Goal: Task Accomplishment & Management: Manage account settings

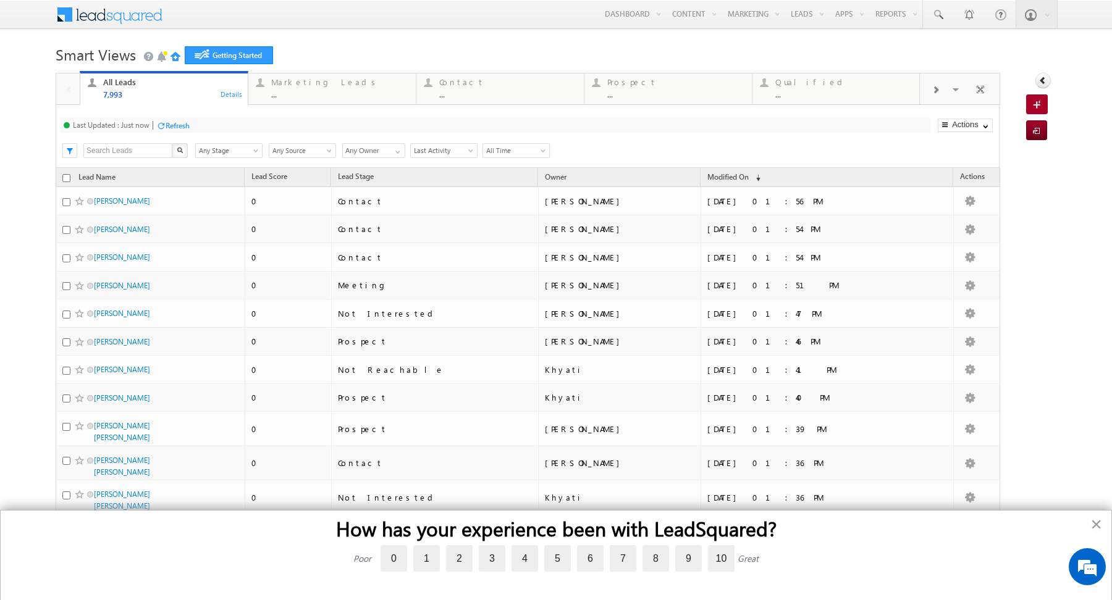
click at [0, 0] on button "×" at bounding box center [0, 0] width 0 height 0
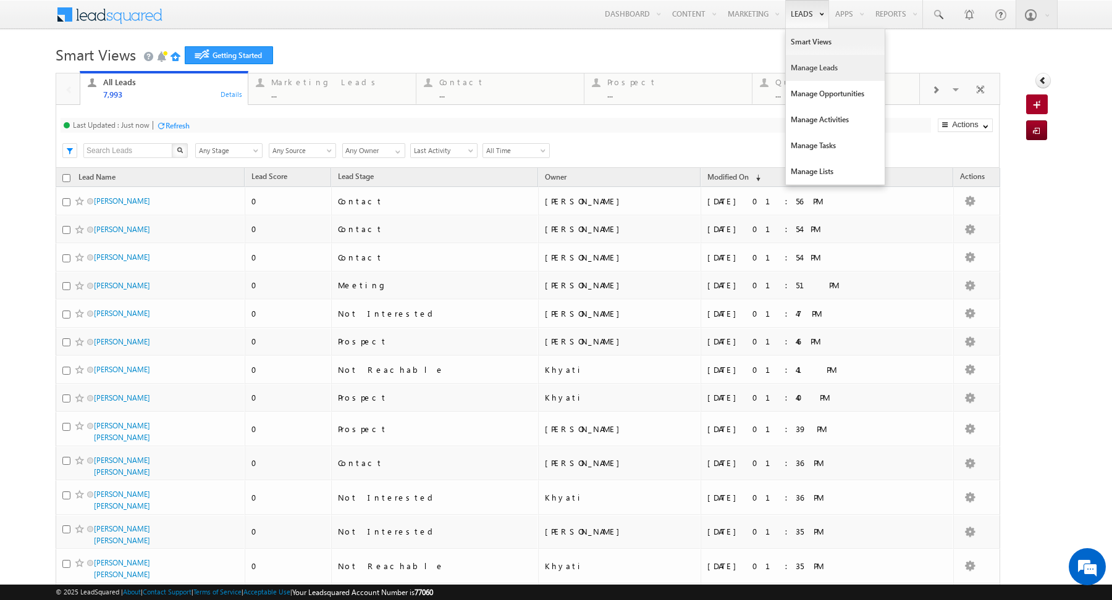
click at [817, 71] on link "Manage Leads" at bounding box center [835, 68] width 99 height 26
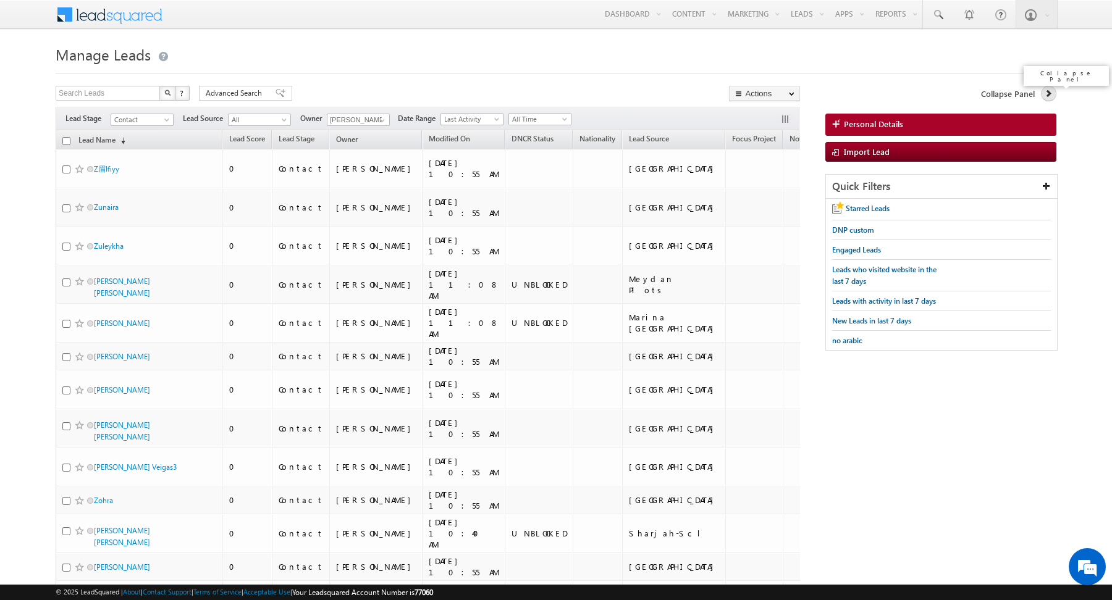
click at [1052, 95] on icon at bounding box center [1048, 93] width 9 height 9
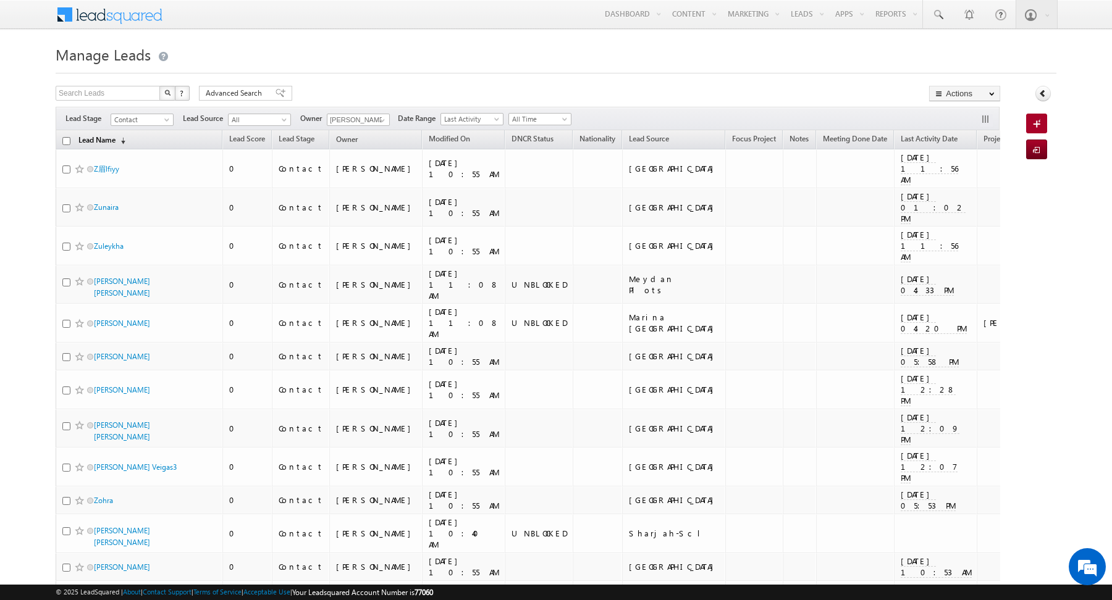
click at [96, 138] on link "Lead Name (sorted descending)" at bounding box center [101, 141] width 59 height 16
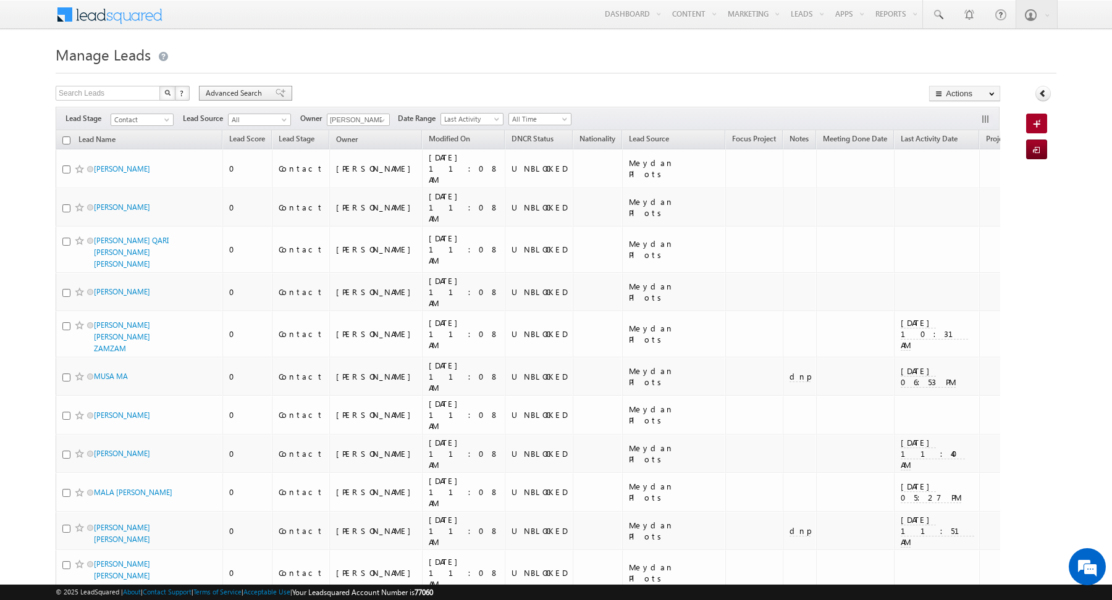
click at [258, 95] on span "Advanced Search" at bounding box center [236, 93] width 60 height 11
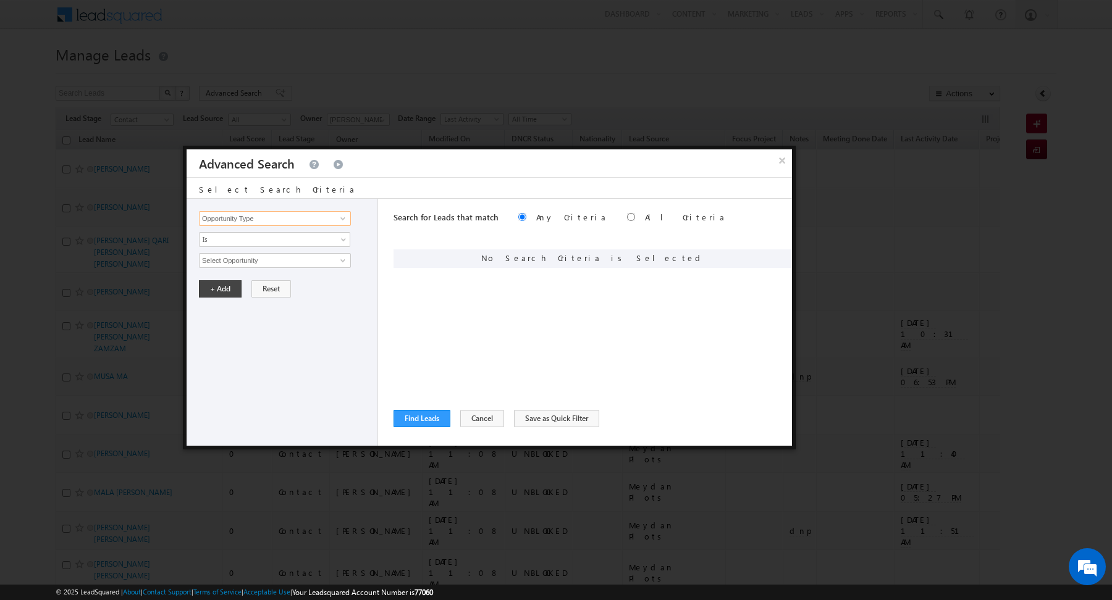
click at [296, 221] on input "Opportunity Type" at bounding box center [275, 218] width 152 height 15
click at [261, 239] on link "DNCR Status" at bounding box center [275, 244] width 152 height 14
type input "DNCR Status"
click at [253, 238] on span "Is" at bounding box center [267, 239] width 134 height 11
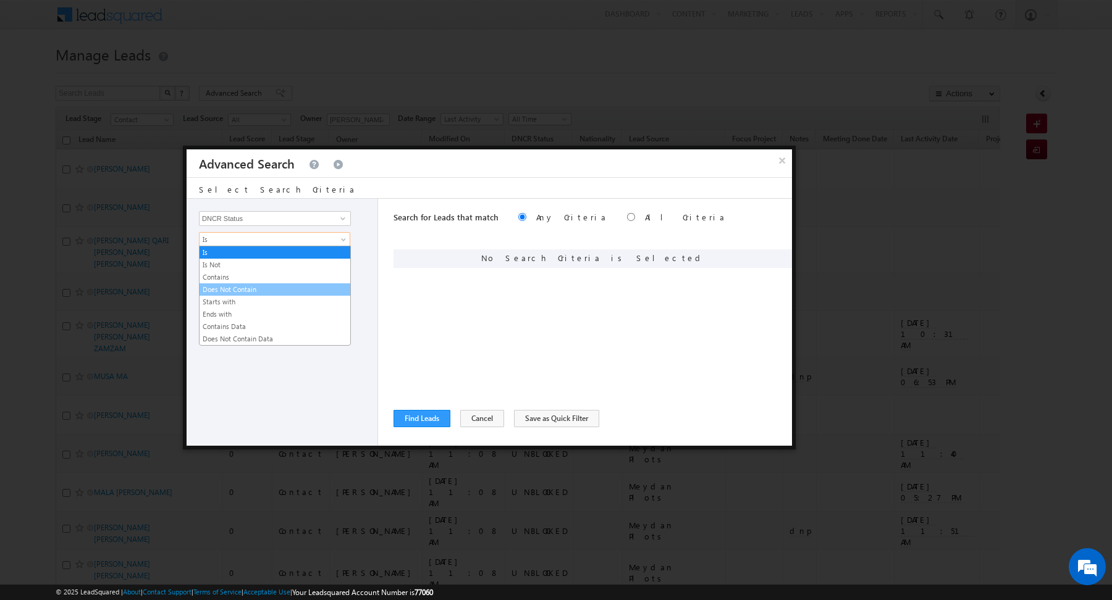
click at [255, 287] on link "Does Not Contain" at bounding box center [275, 289] width 151 height 11
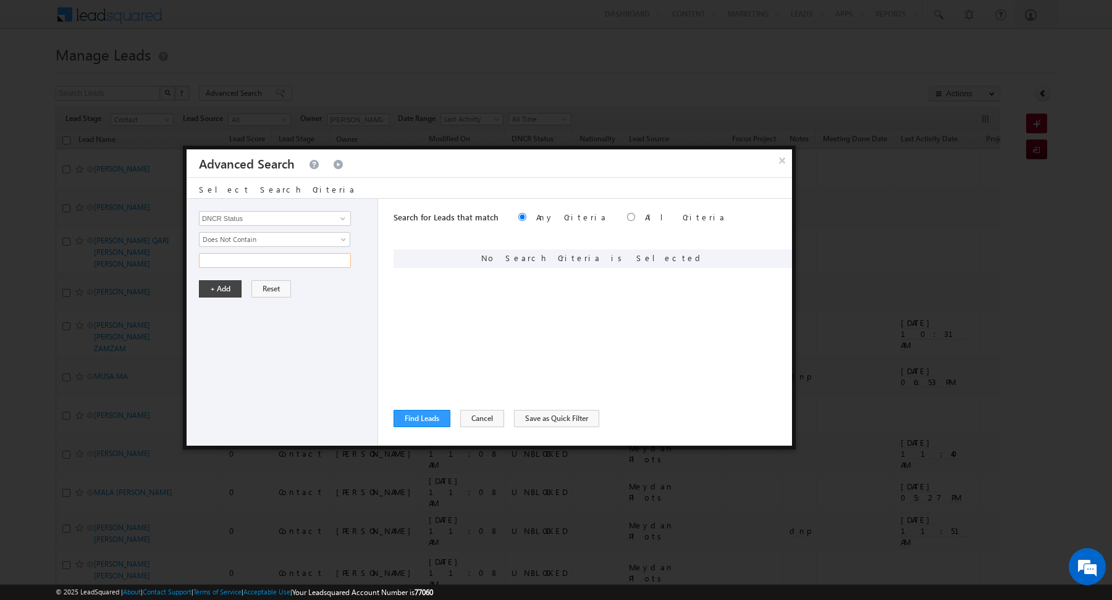
click at [256, 257] on input "text" at bounding box center [275, 260] width 152 height 15
type input "blocked"
click at [216, 287] on button "+ Add" at bounding box center [220, 288] width 43 height 17
click at [411, 416] on button "Find Leads" at bounding box center [422, 418] width 57 height 17
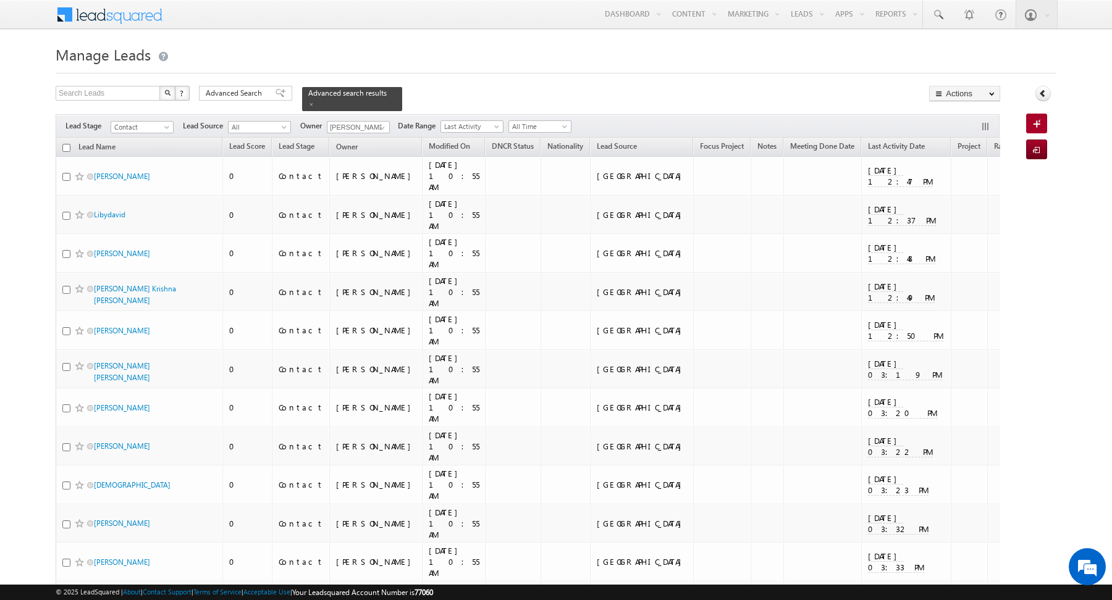
click at [67, 147] on input "checkbox" at bounding box center [66, 148] width 8 height 8
checkbox input "true"
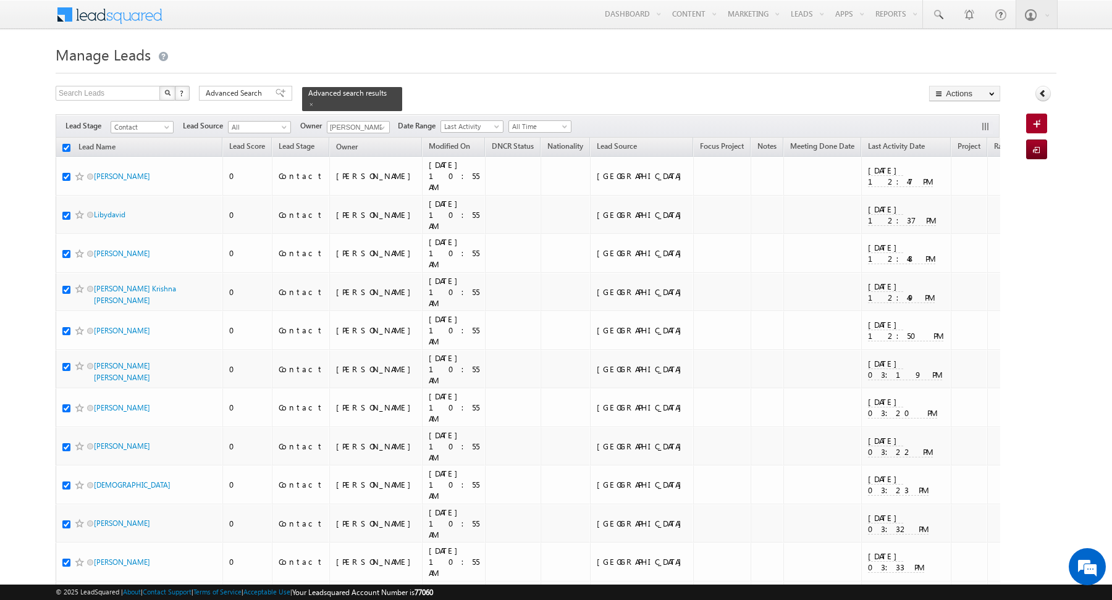
checkbox input "true"
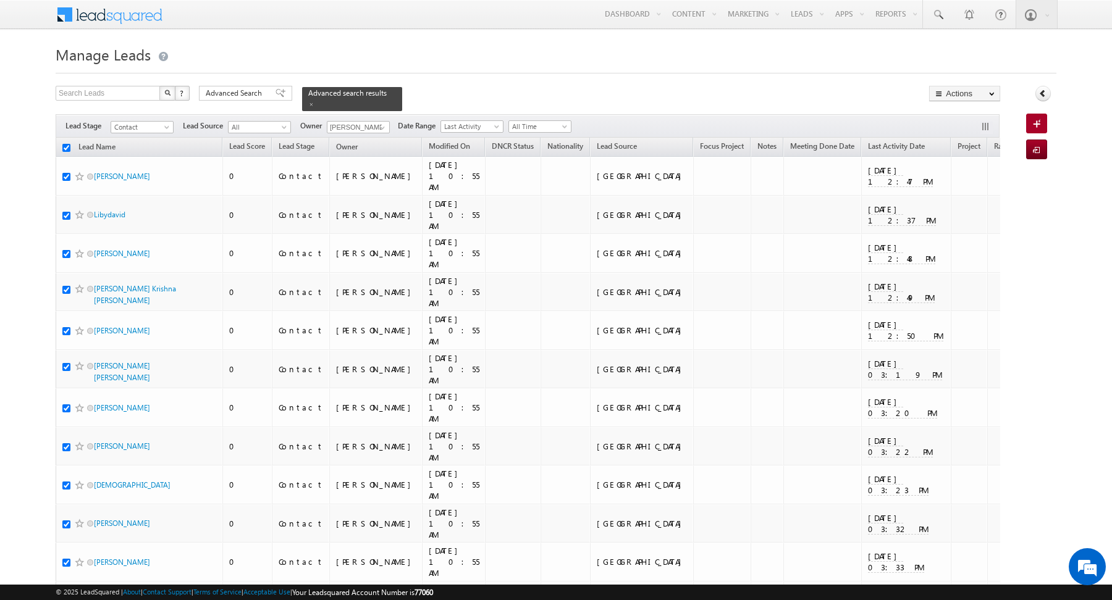
checkbox input "true"
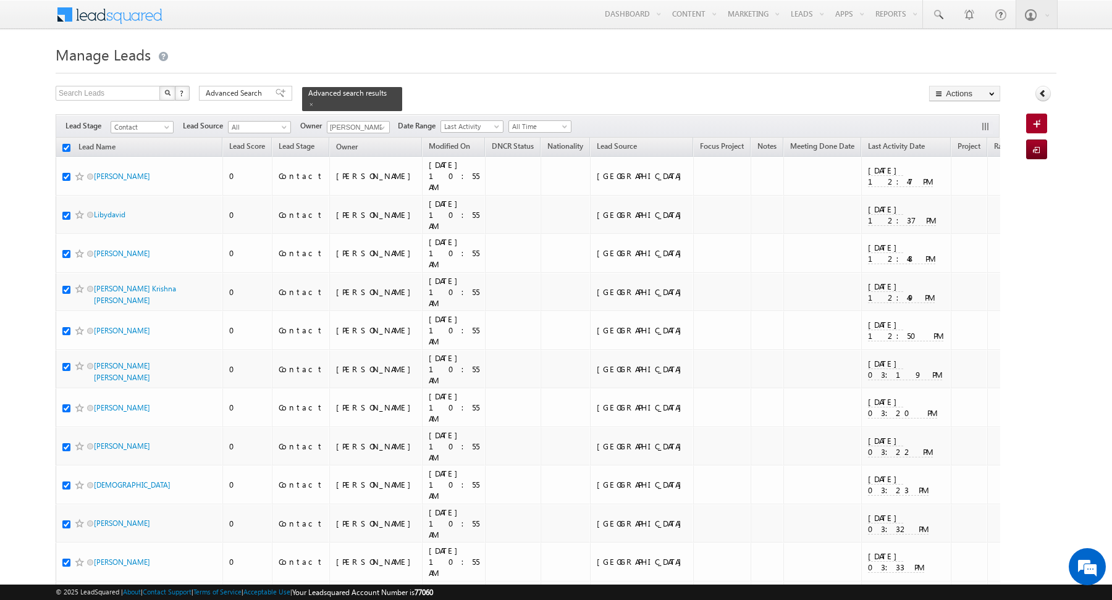
checkbox input "true"
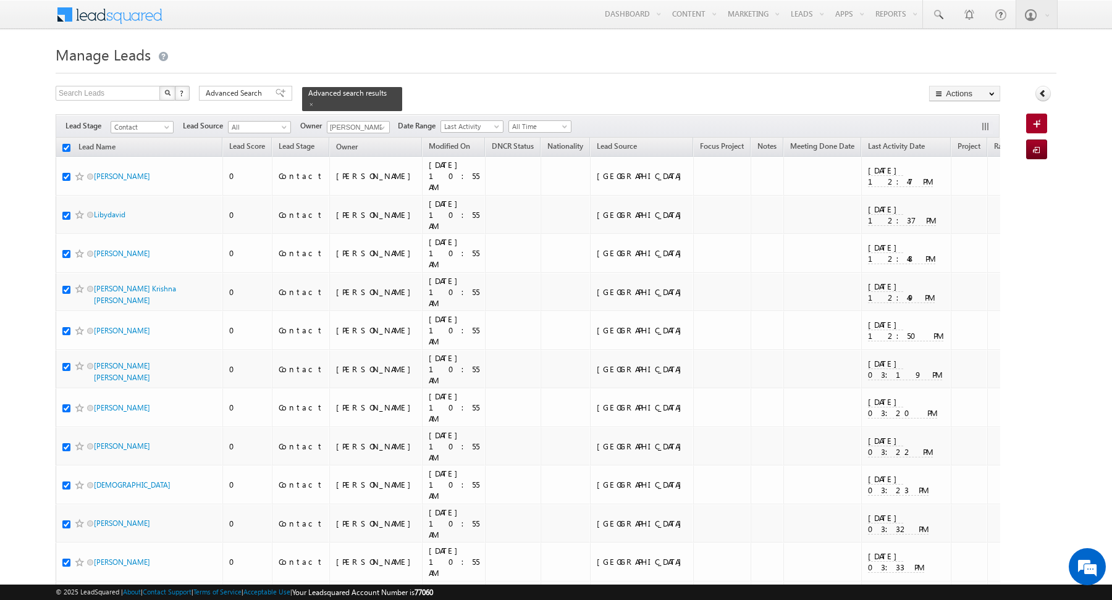
checkbox input "true"
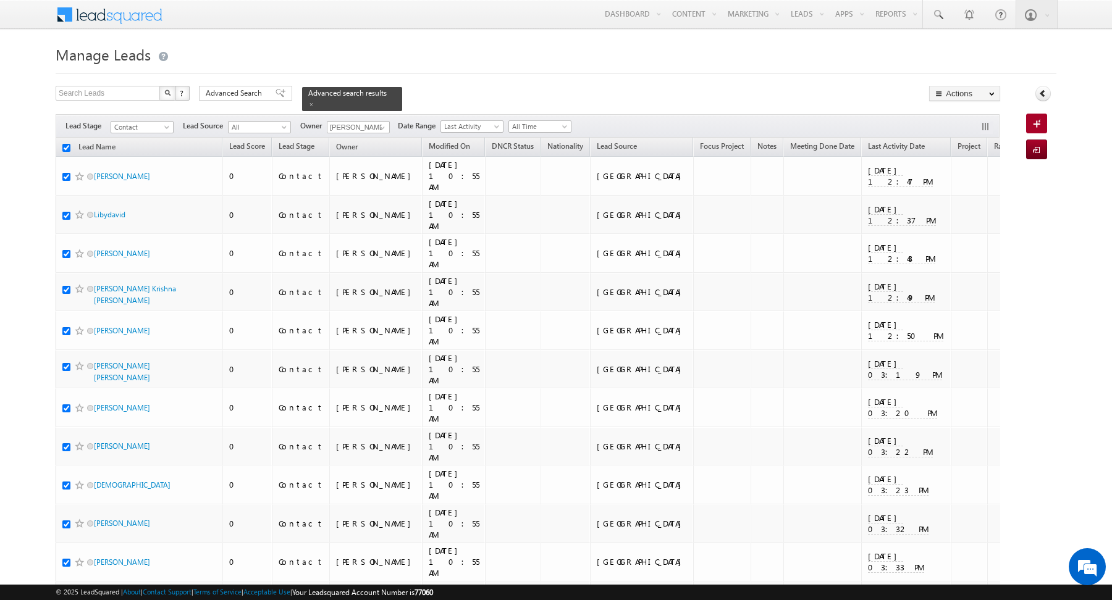
checkbox input "true"
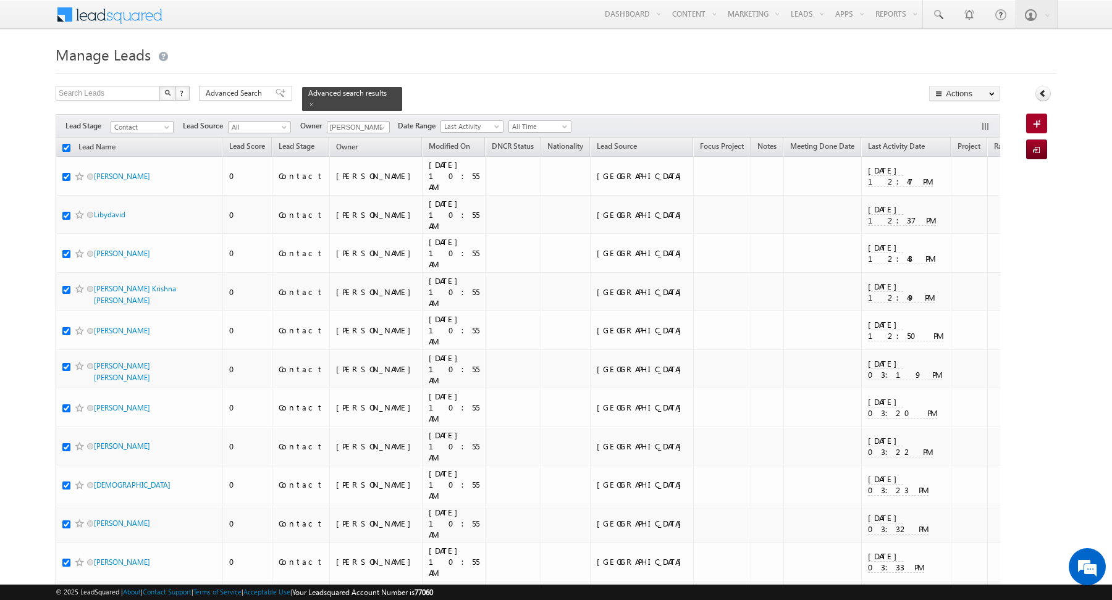
checkbox input "true"
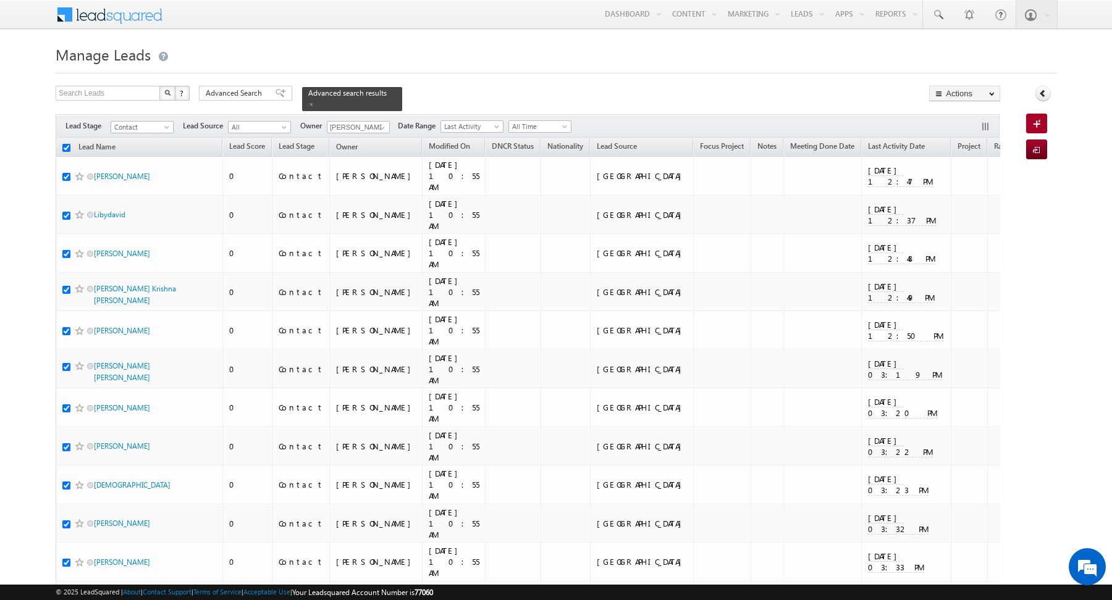
checkbox input "true"
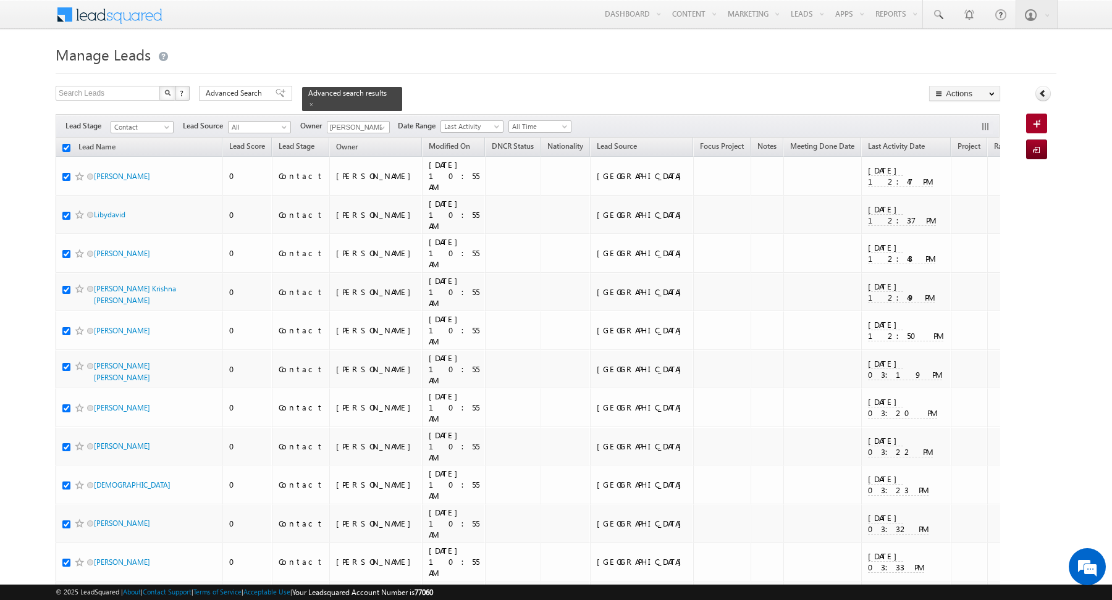
checkbox input "true"
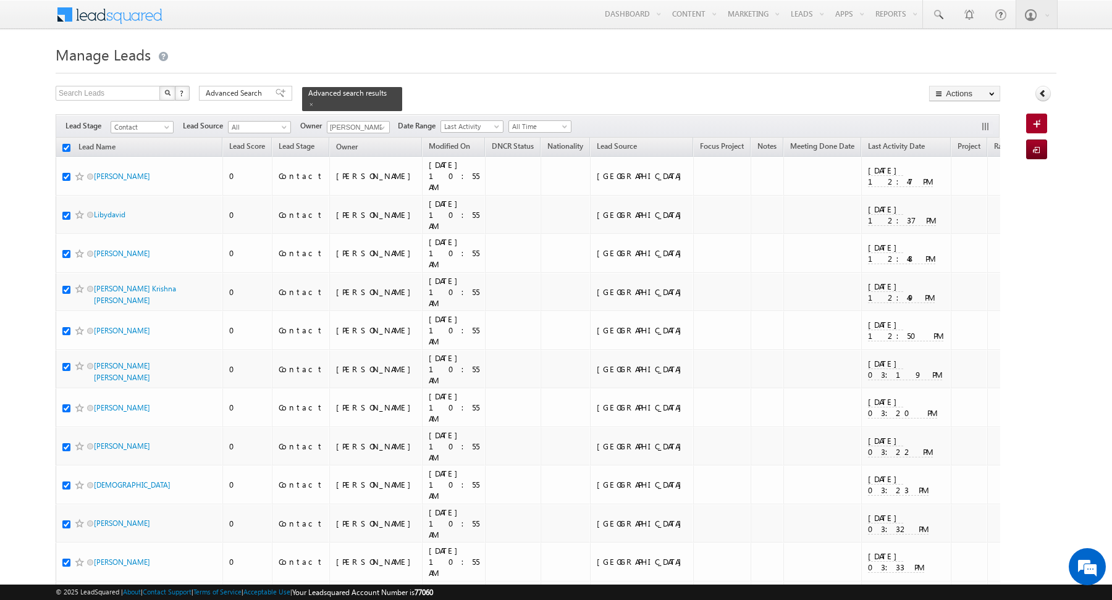
checkbox input "true"
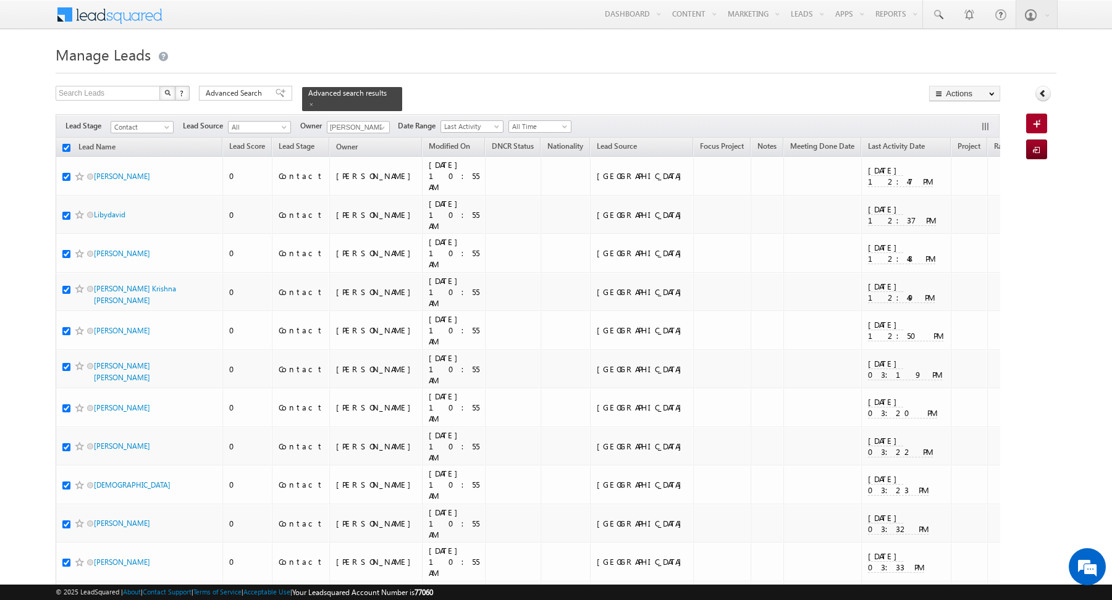
checkbox input "true"
click at [374, 128] on link at bounding box center [380, 128] width 15 height 12
click at [308, 104] on span at bounding box center [311, 104] width 6 height 6
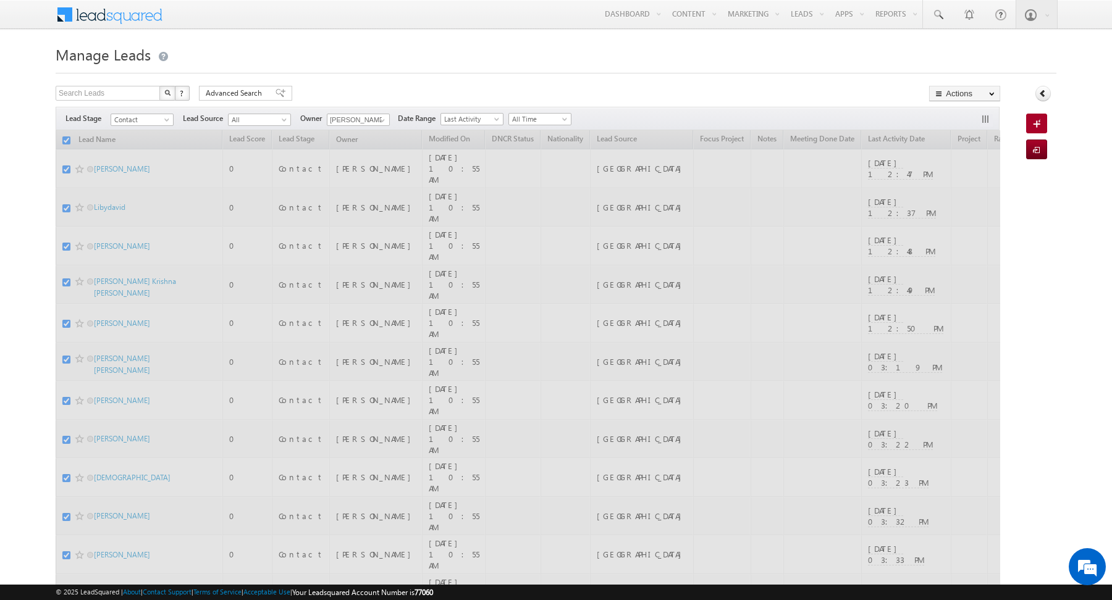
checkbox input "false"
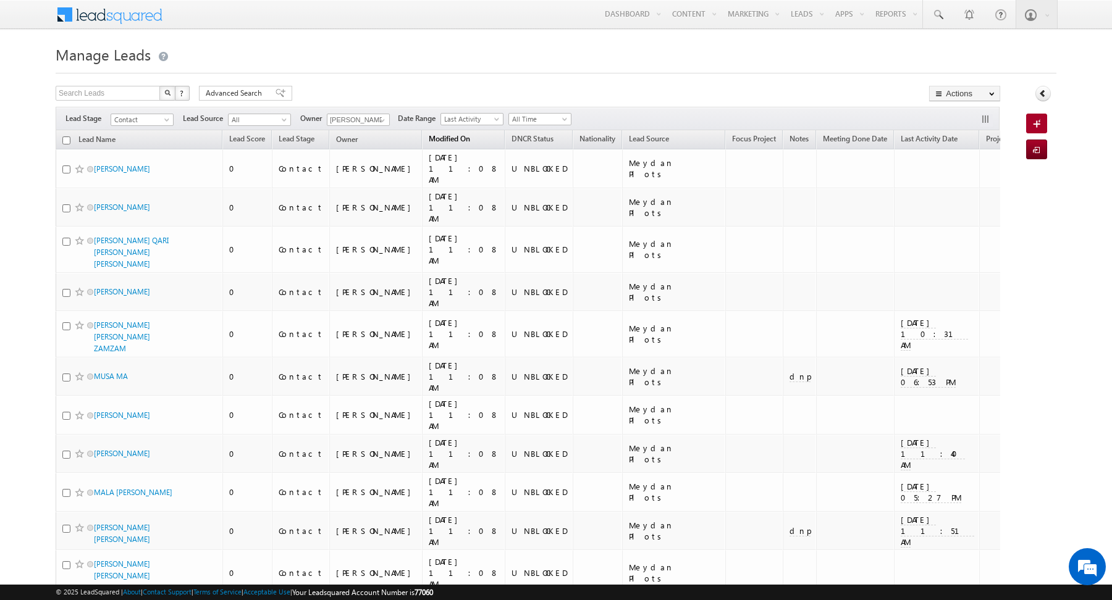
click at [423, 136] on link "Modified On" at bounding box center [450, 140] width 54 height 16
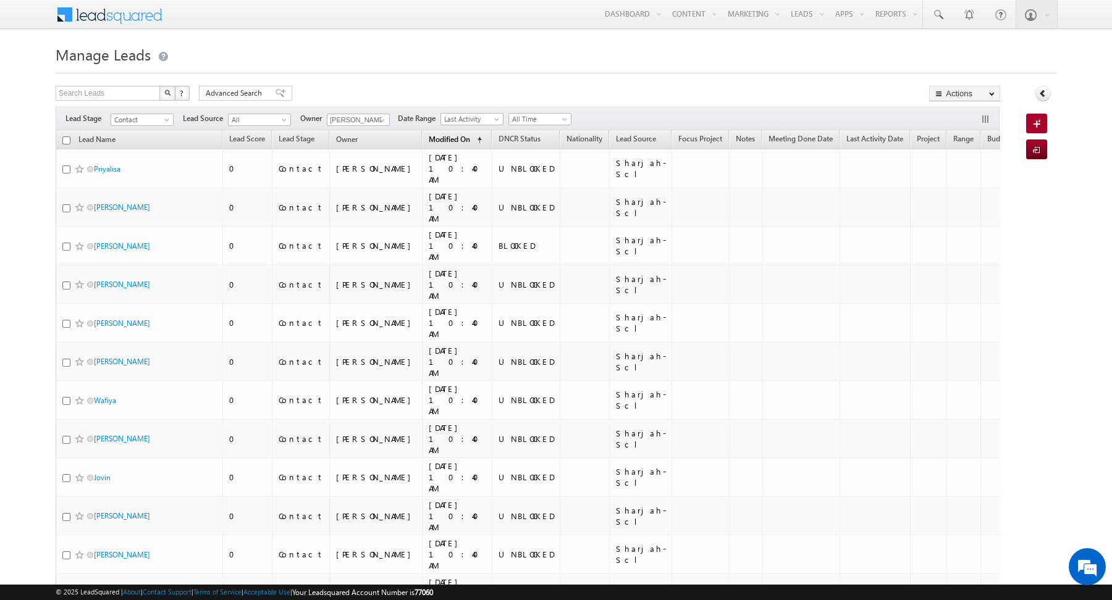
click at [472, 137] on span "(sorted ascending)" at bounding box center [477, 140] width 10 height 10
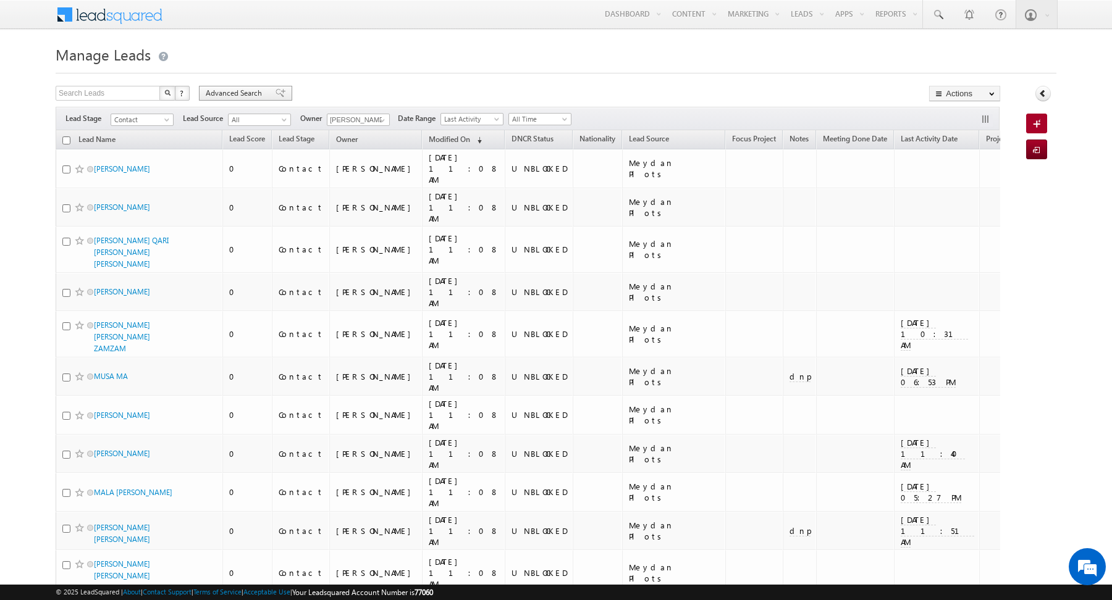
click at [242, 90] on span "Advanced Search" at bounding box center [236, 93] width 60 height 11
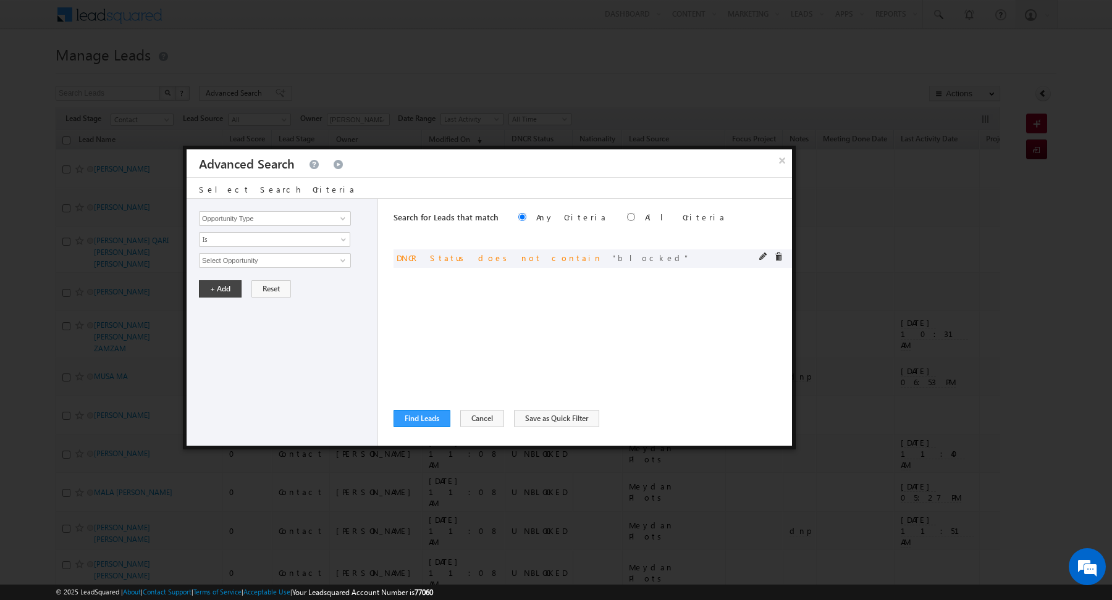
click at [764, 254] on span at bounding box center [763, 257] width 9 height 9
click at [764, 255] on span at bounding box center [763, 257] width 9 height 9
click at [281, 240] on span "Does Not Contain" at bounding box center [267, 239] width 134 height 11
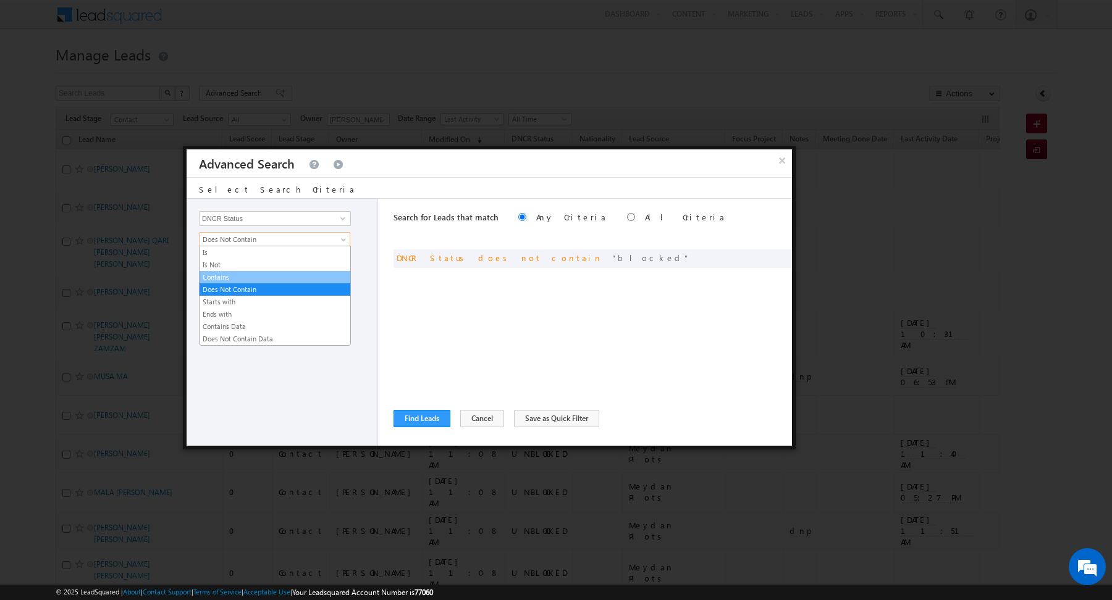
click at [263, 272] on link "Contains" at bounding box center [275, 277] width 151 height 11
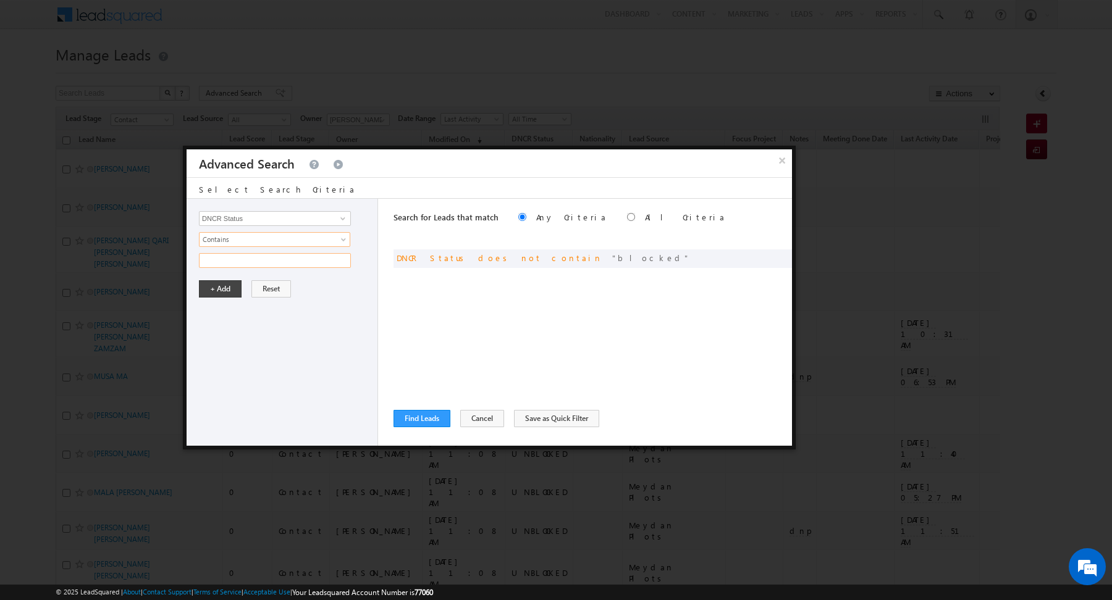
click at [257, 263] on input "text" at bounding box center [275, 260] width 152 height 15
type input "un"
click at [220, 285] on button "+ Add" at bounding box center [220, 288] width 43 height 17
click at [419, 417] on button "Find Leads" at bounding box center [422, 418] width 57 height 17
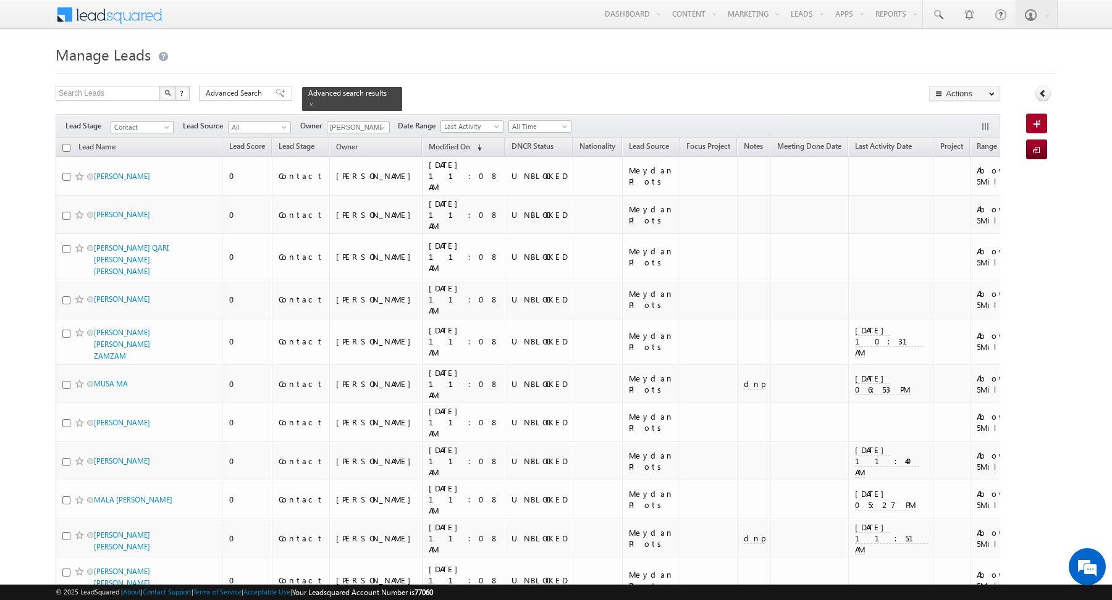
click at [65, 146] on input "checkbox" at bounding box center [66, 148] width 8 height 8
checkbox input "true"
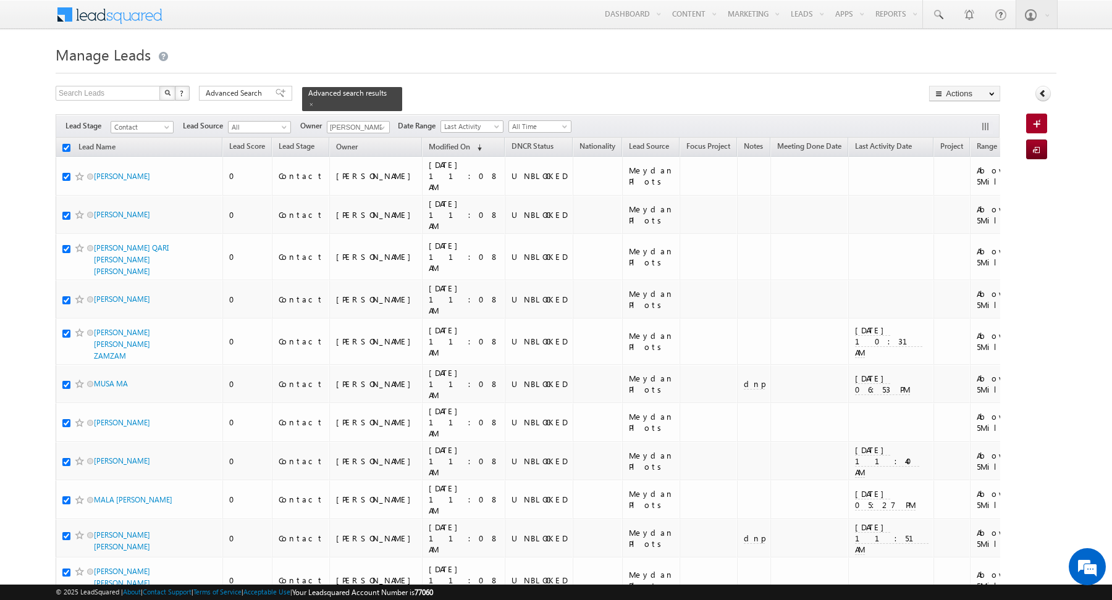
checkbox input "true"
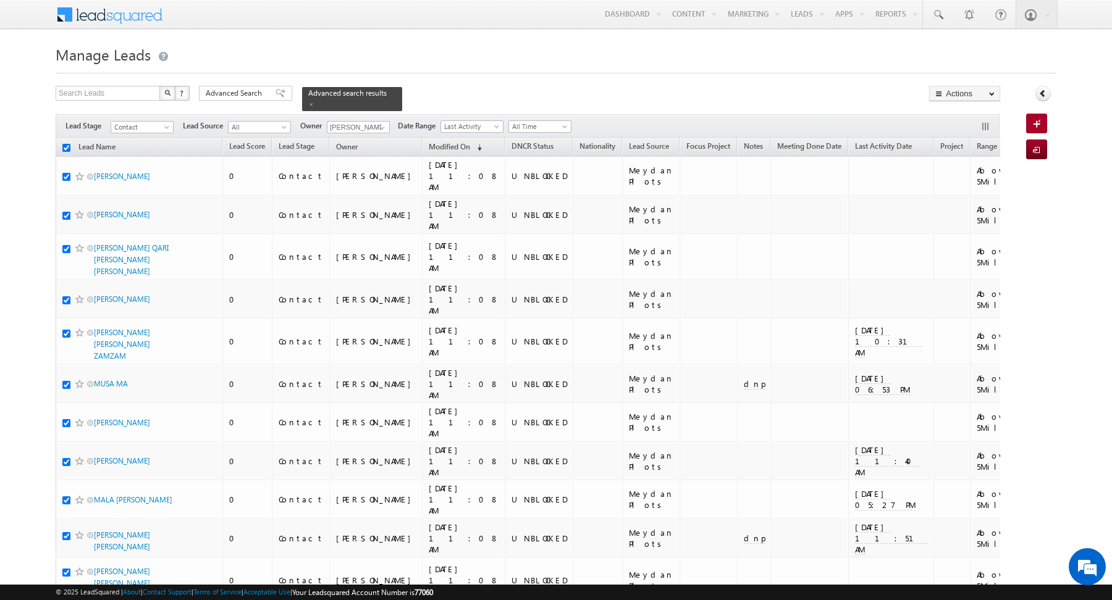
checkbox input "true"
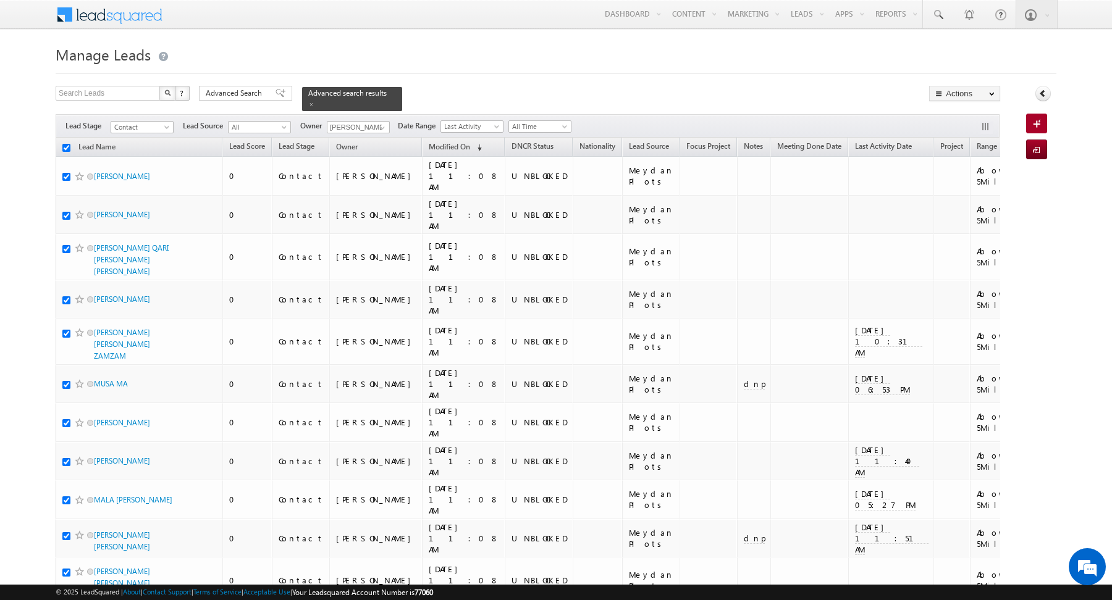
checkbox input "true"
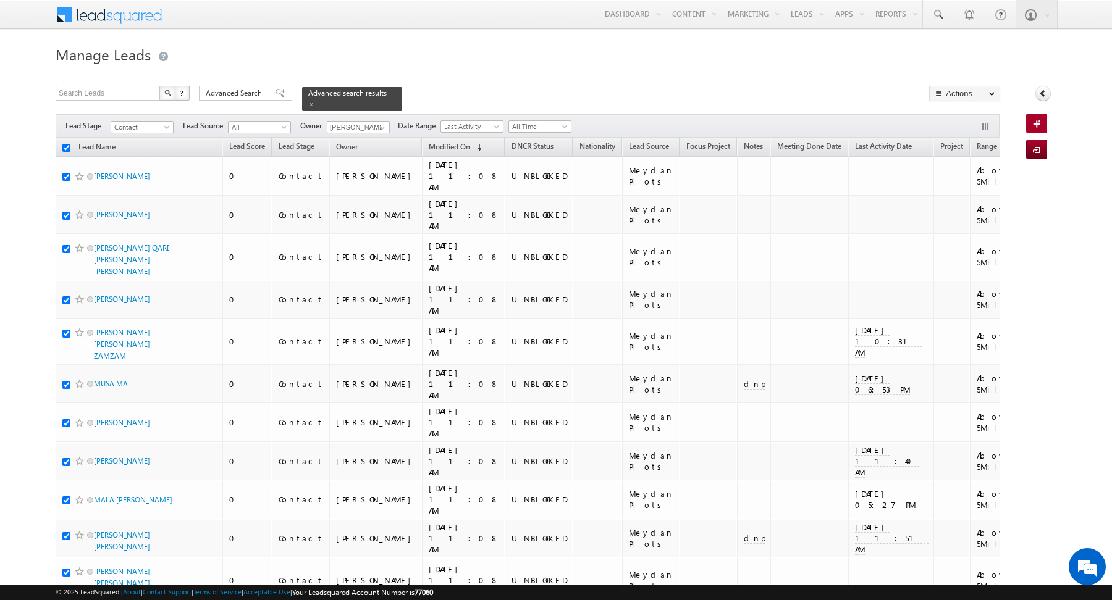
checkbox input "true"
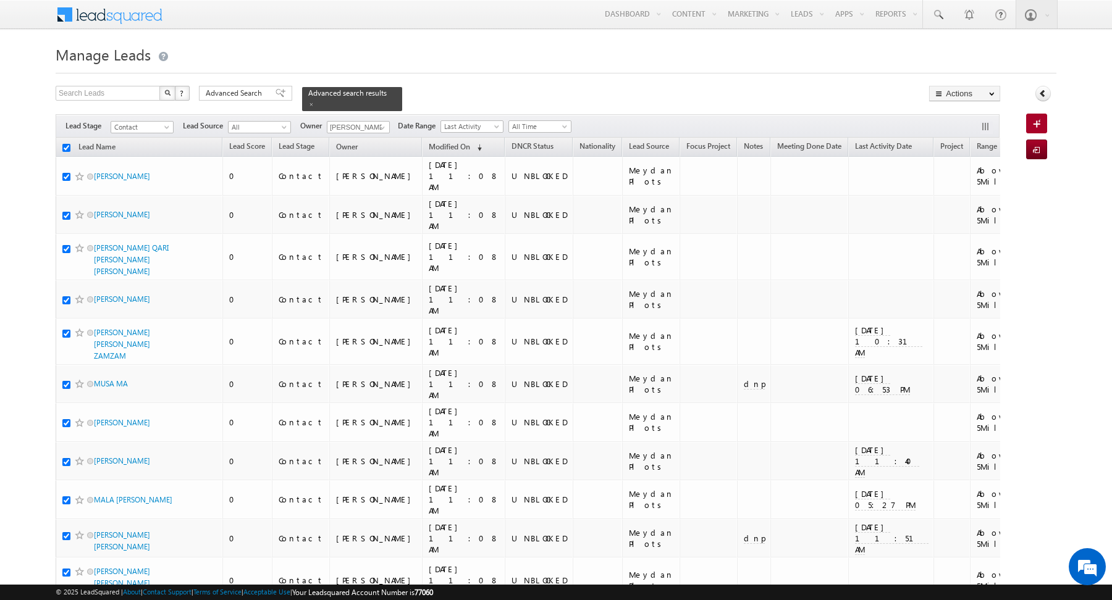
checkbox input "true"
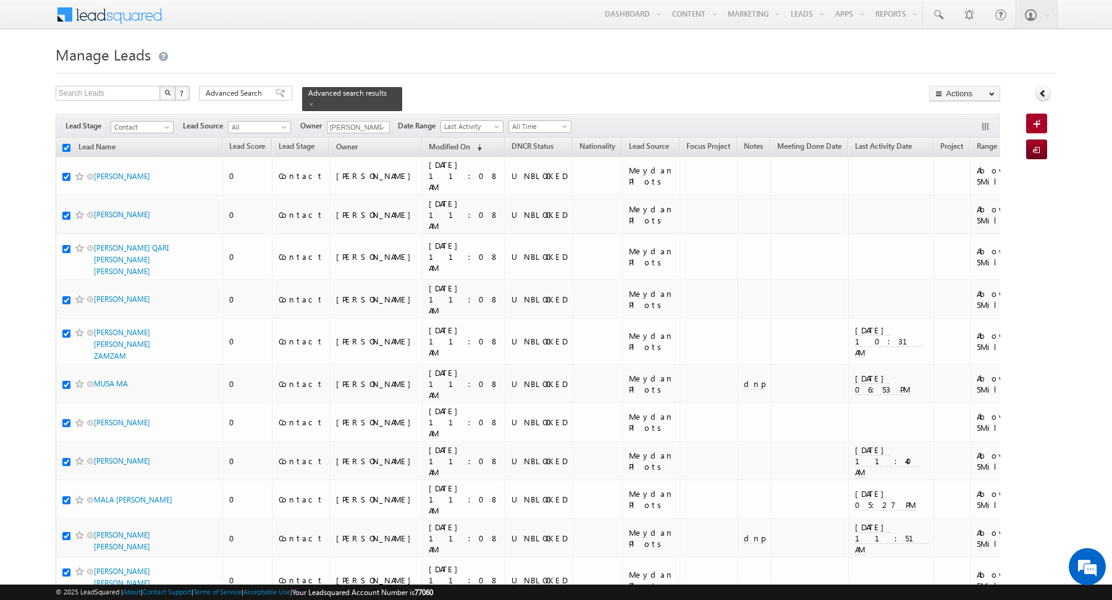
checkbox input "true"
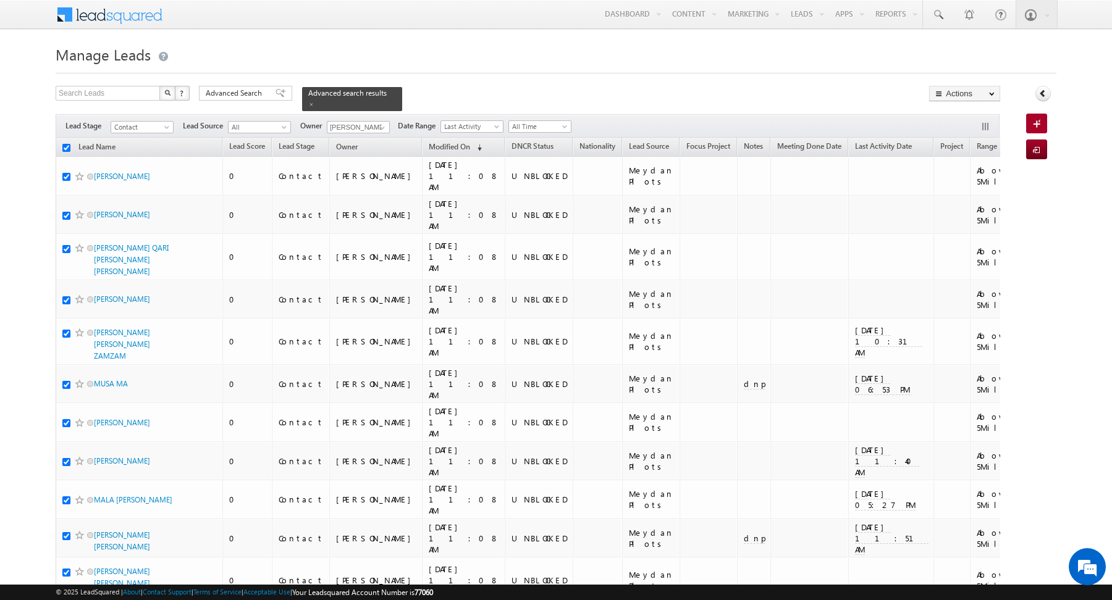
checkbox input "true"
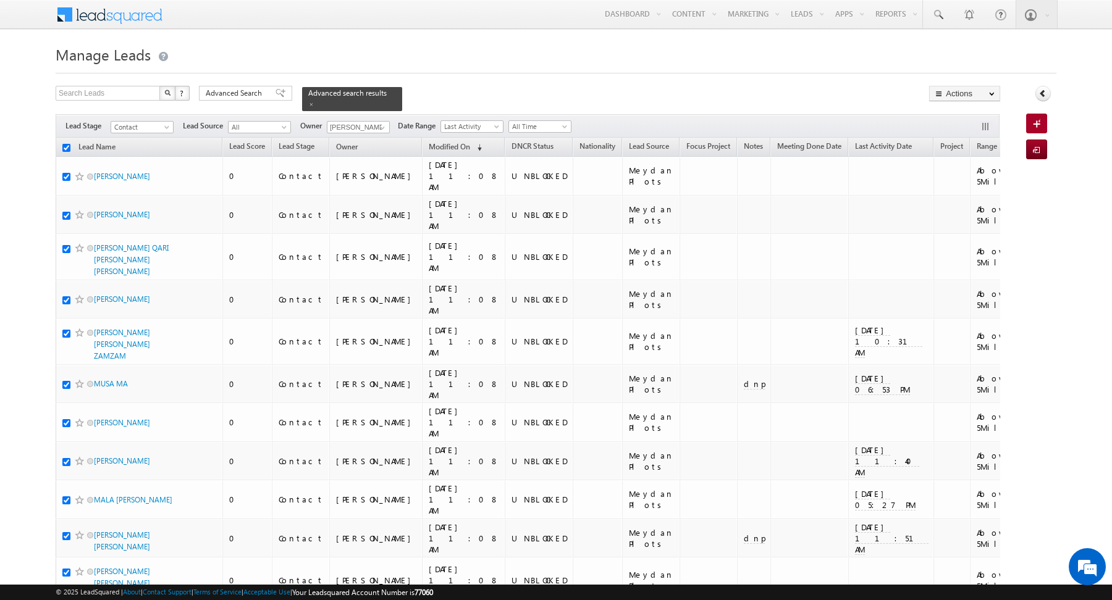
checkbox input "true"
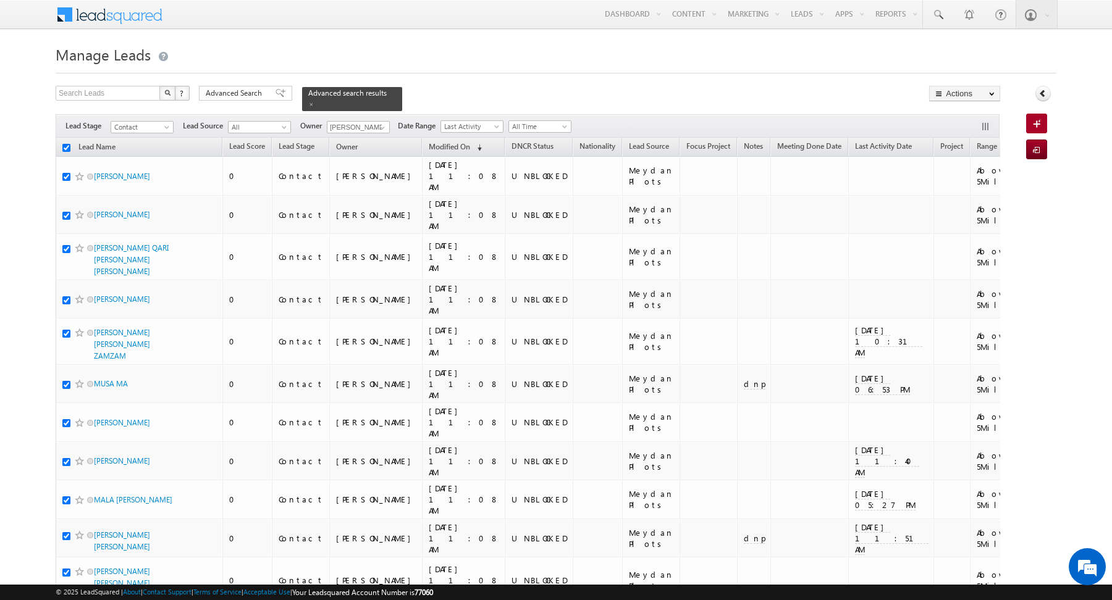
checkbox input "true"
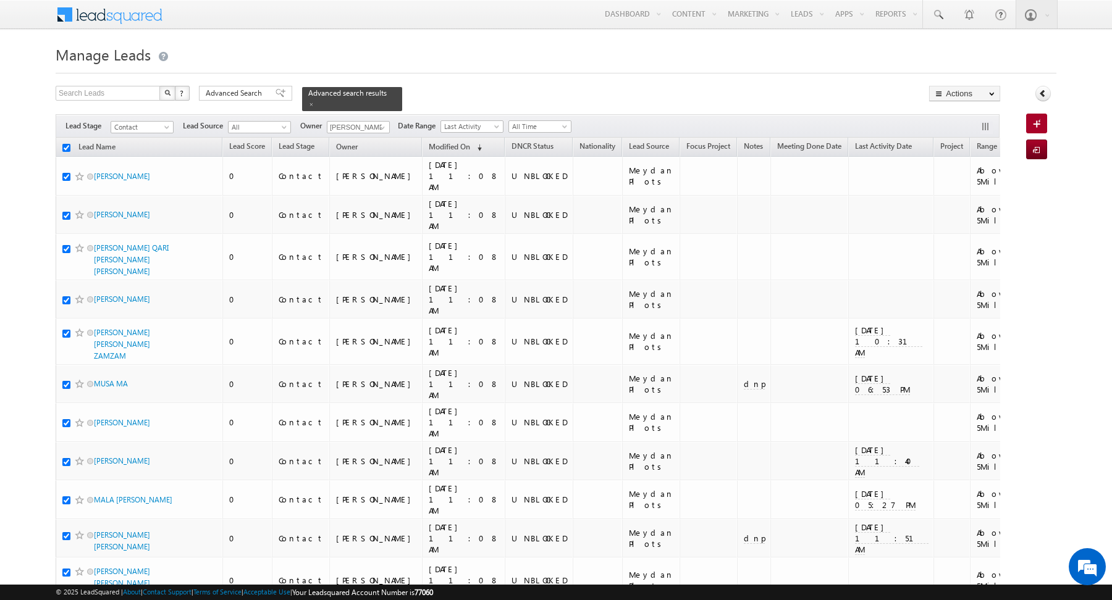
checkbox input "true"
click at [964, 198] on link "Change Owner" at bounding box center [965, 200] width 70 height 15
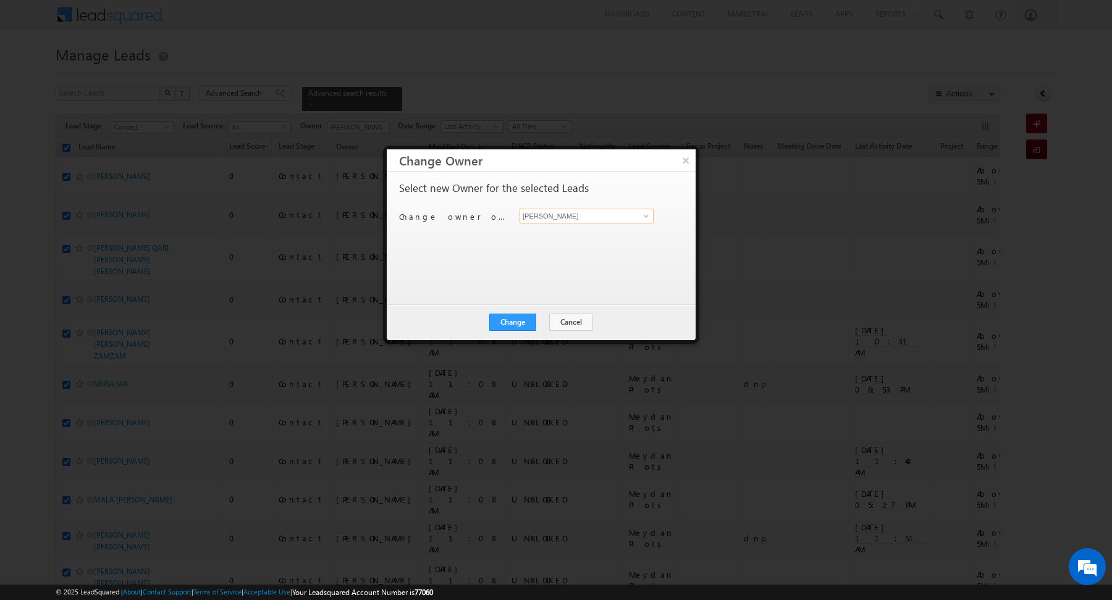
click at [589, 218] on input "[PERSON_NAME]" at bounding box center [587, 216] width 134 height 15
click at [563, 240] on span "Khyati@indglobal.ae" at bounding box center [579, 239] width 111 height 9
type input "Khyati"
click at [510, 319] on button "Change" at bounding box center [512, 322] width 47 height 17
click at [541, 321] on button "Close" at bounding box center [543, 322] width 40 height 17
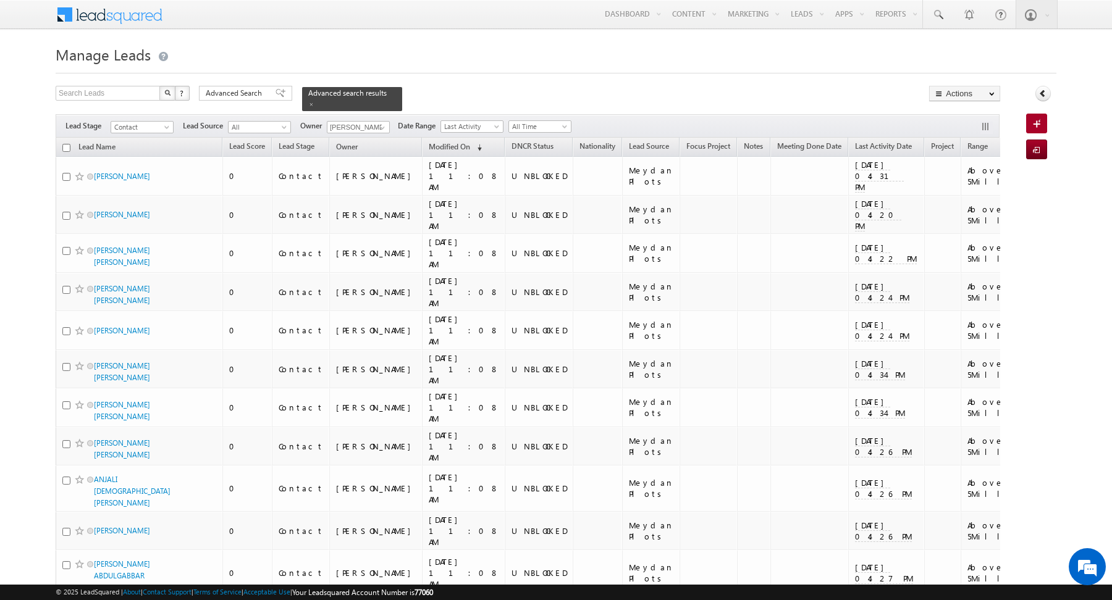
click at [66, 147] on input "checkbox" at bounding box center [66, 148] width 8 height 8
checkbox input "true"
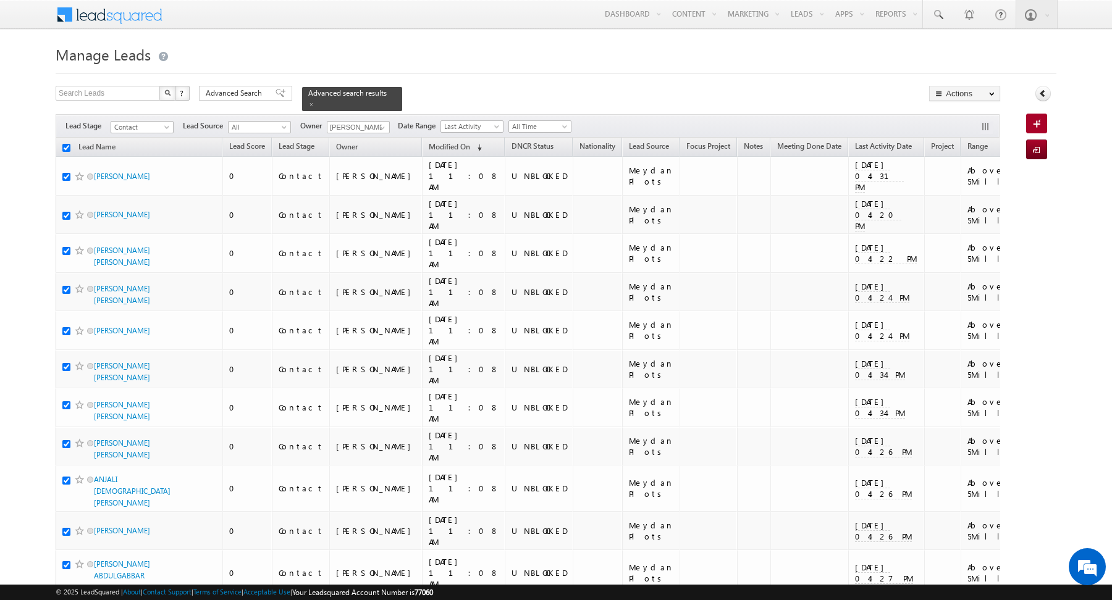
checkbox input "true"
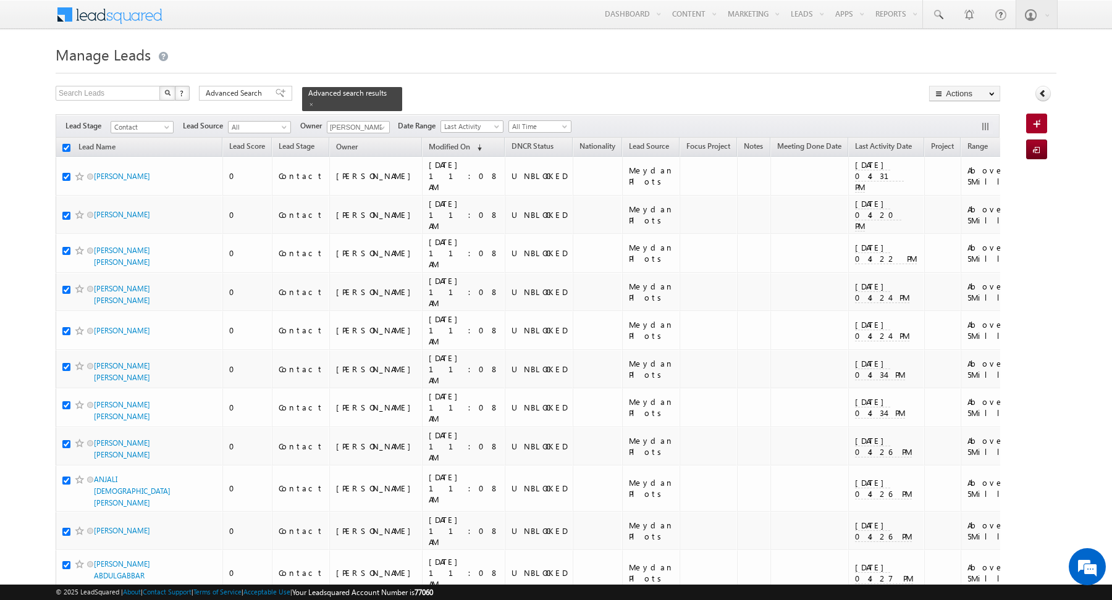
checkbox input "true"
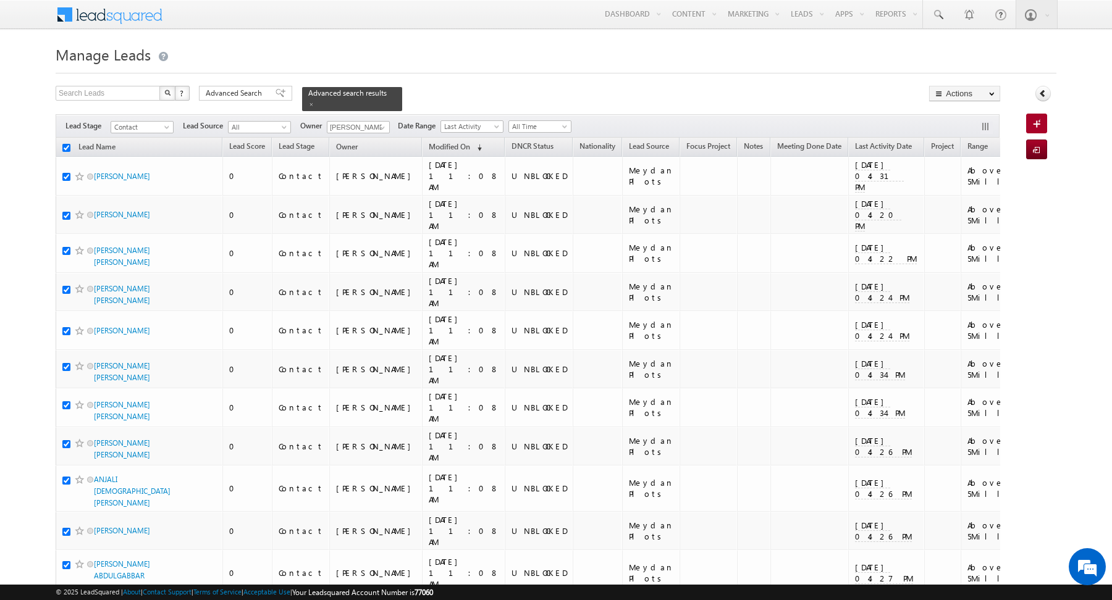
checkbox input "true"
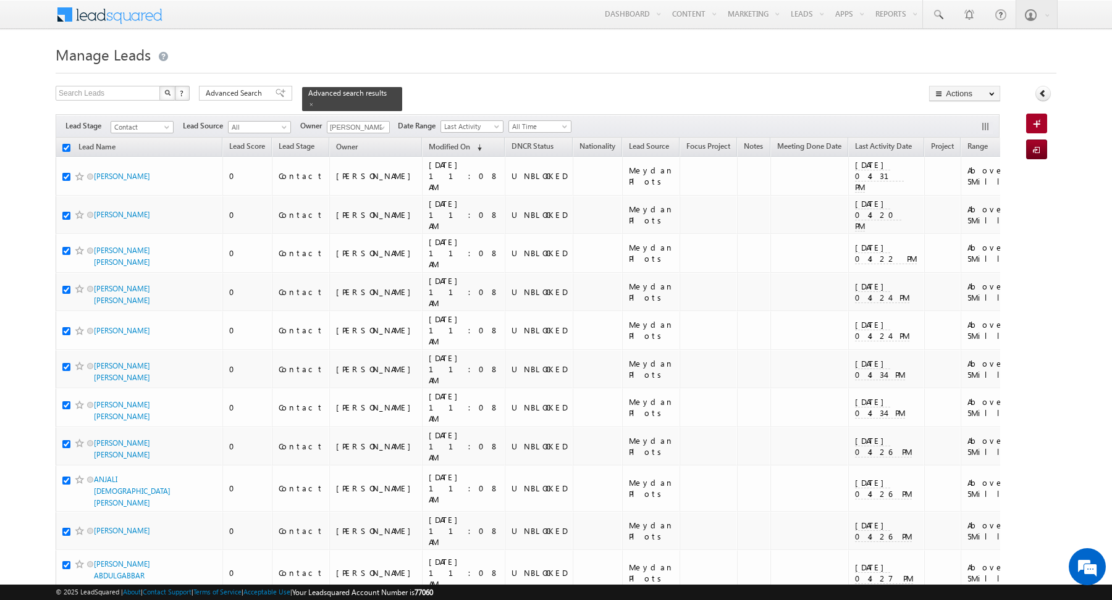
checkbox input "true"
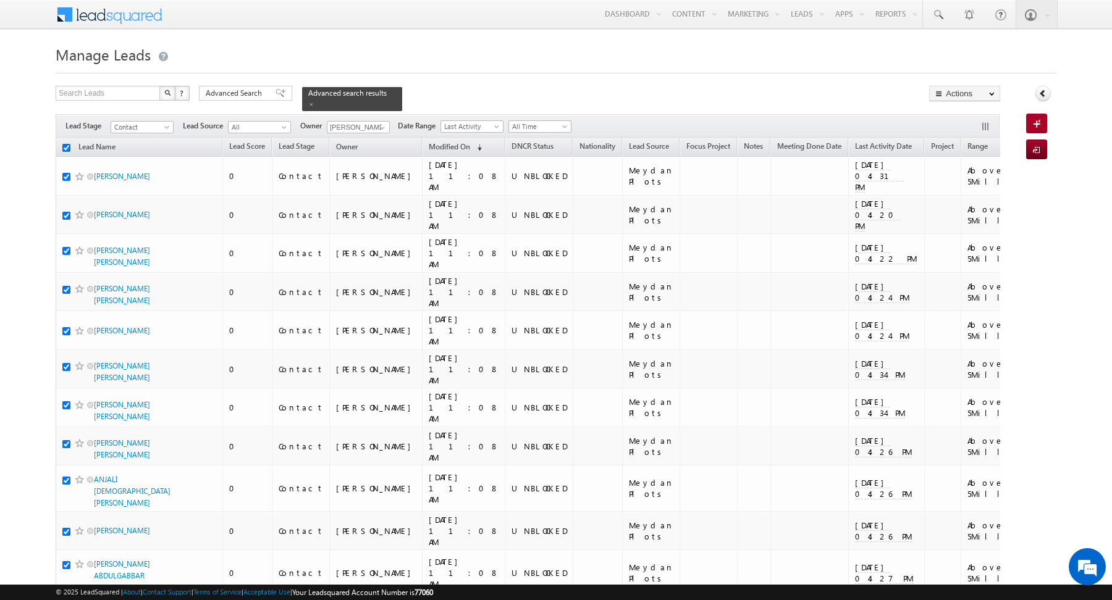
checkbox input "true"
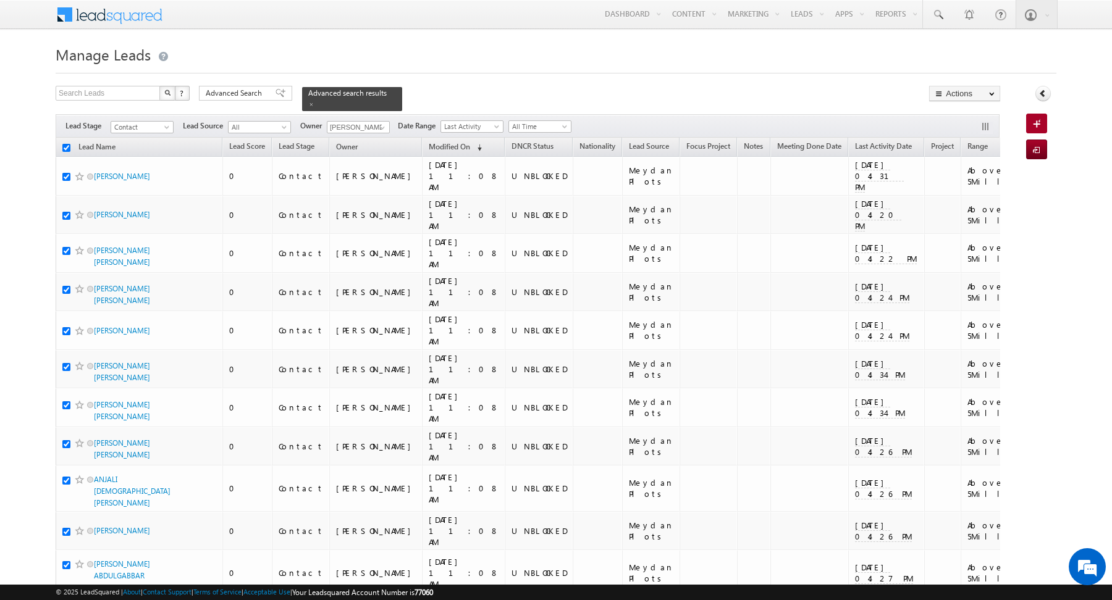
checkbox input "true"
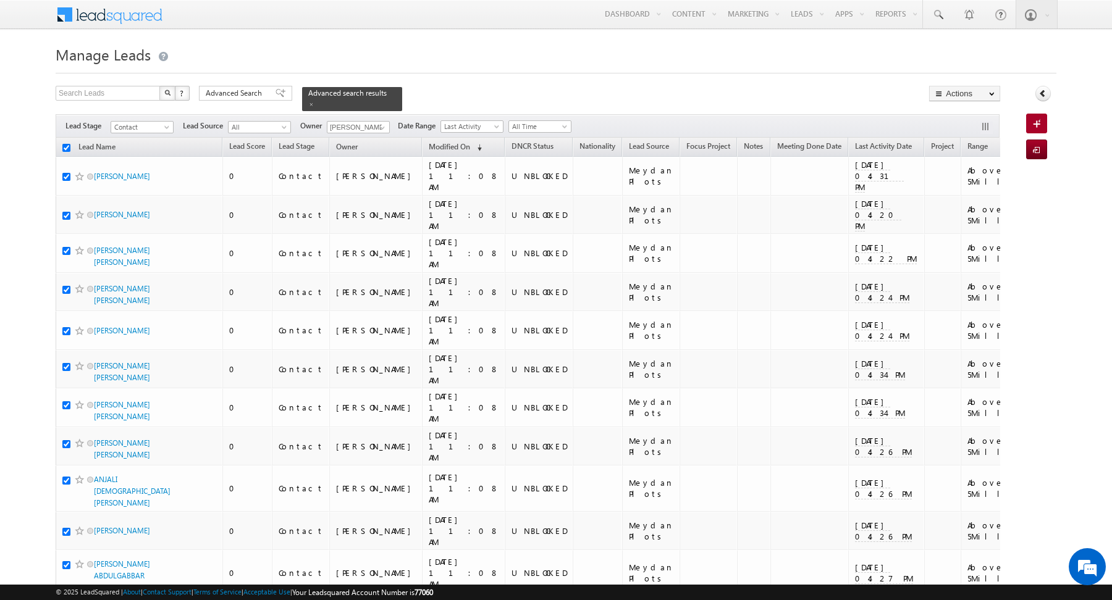
checkbox input "true"
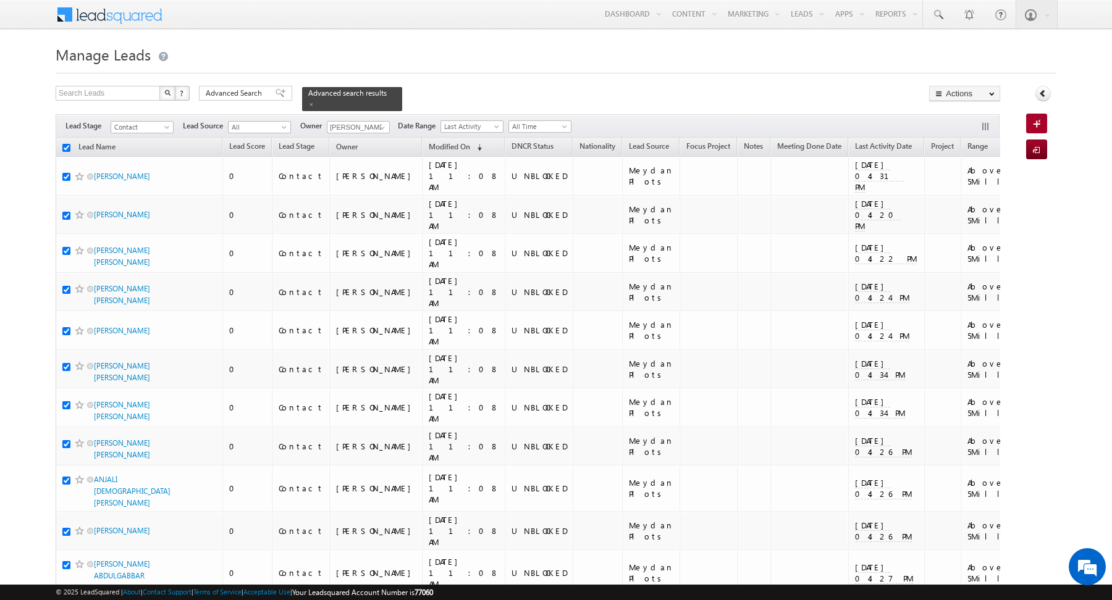
checkbox input "true"
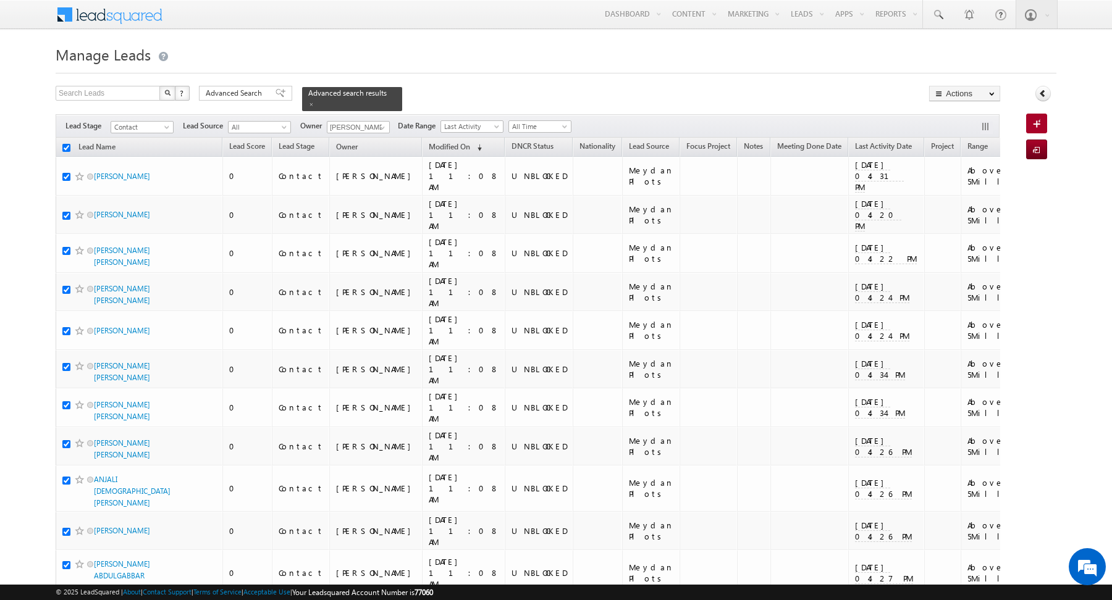
checkbox input "true"
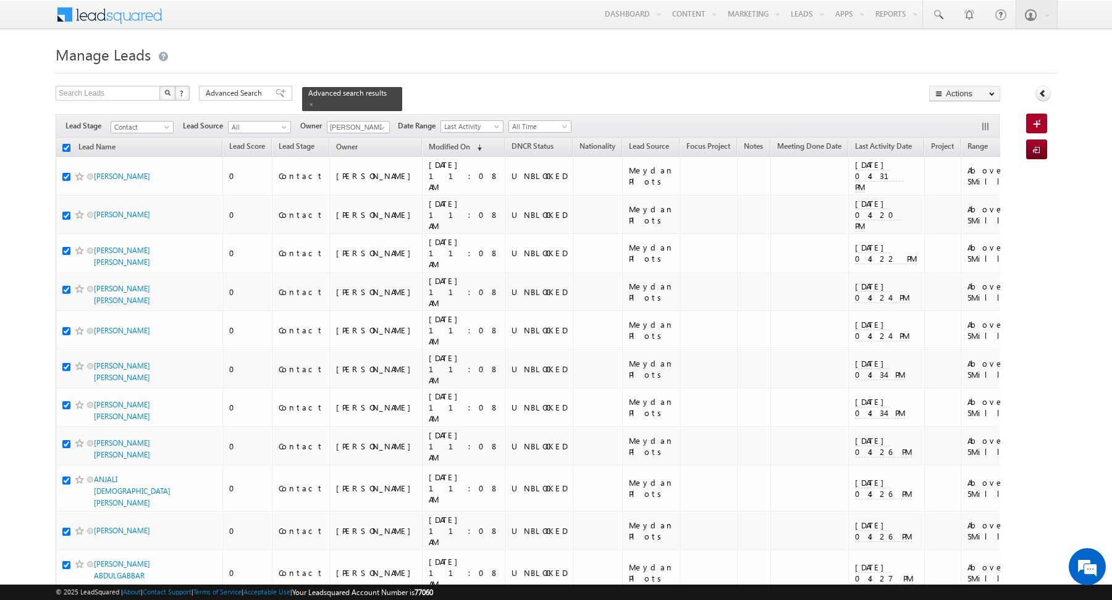
checkbox input "true"
click at [977, 200] on link "Change Owner" at bounding box center [965, 200] width 70 height 15
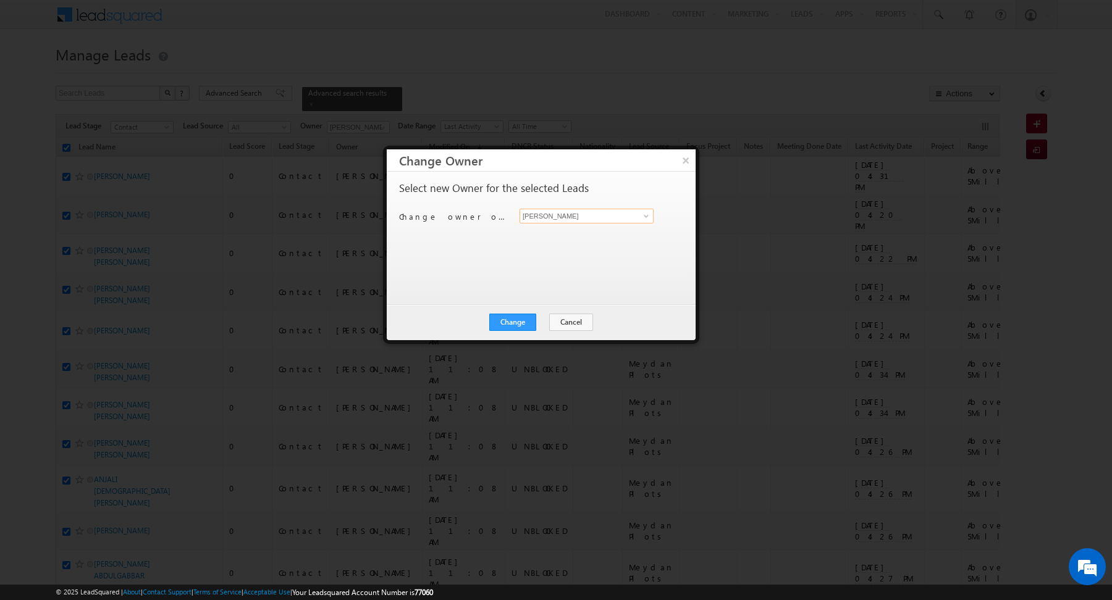
click at [613, 215] on input "[PERSON_NAME]" at bounding box center [587, 216] width 134 height 15
click at [644, 216] on span at bounding box center [646, 216] width 10 height 10
click at [613, 257] on span "mohammad.irfan@indglobal.ae" at bounding box center [579, 261] width 111 height 9
type input "[PERSON_NAME]"
click at [514, 314] on button "Change" at bounding box center [512, 322] width 47 height 17
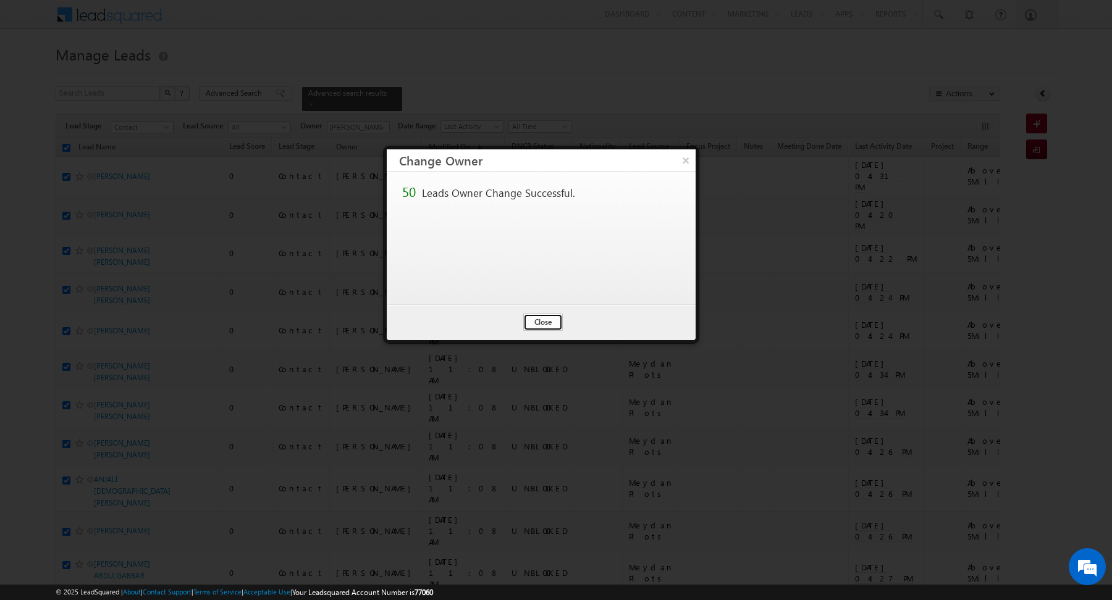
click at [538, 324] on button "Close" at bounding box center [543, 322] width 40 height 17
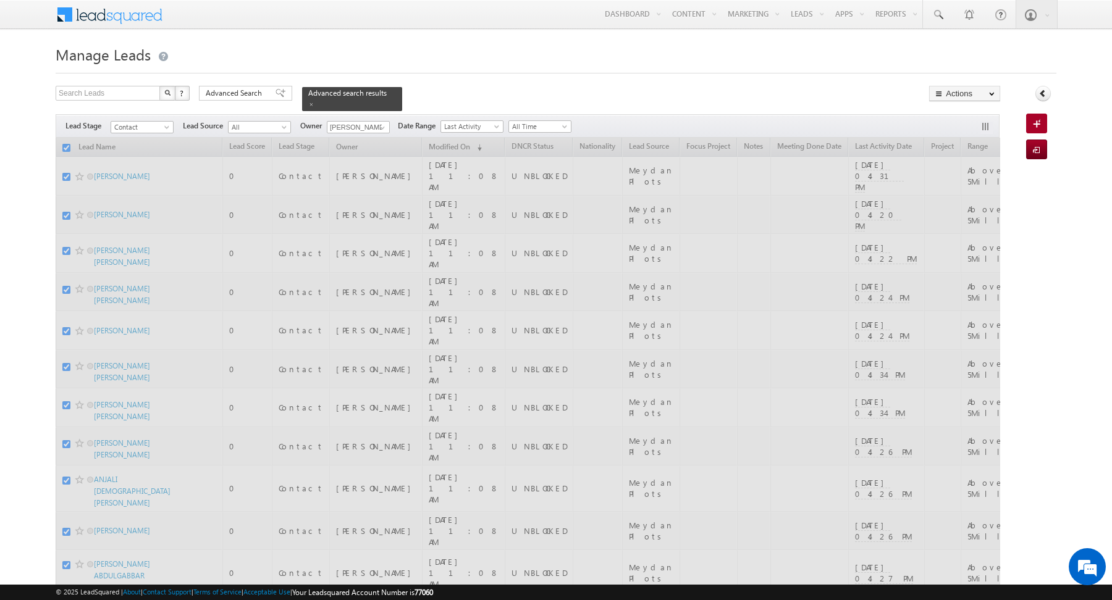
checkbox input "false"
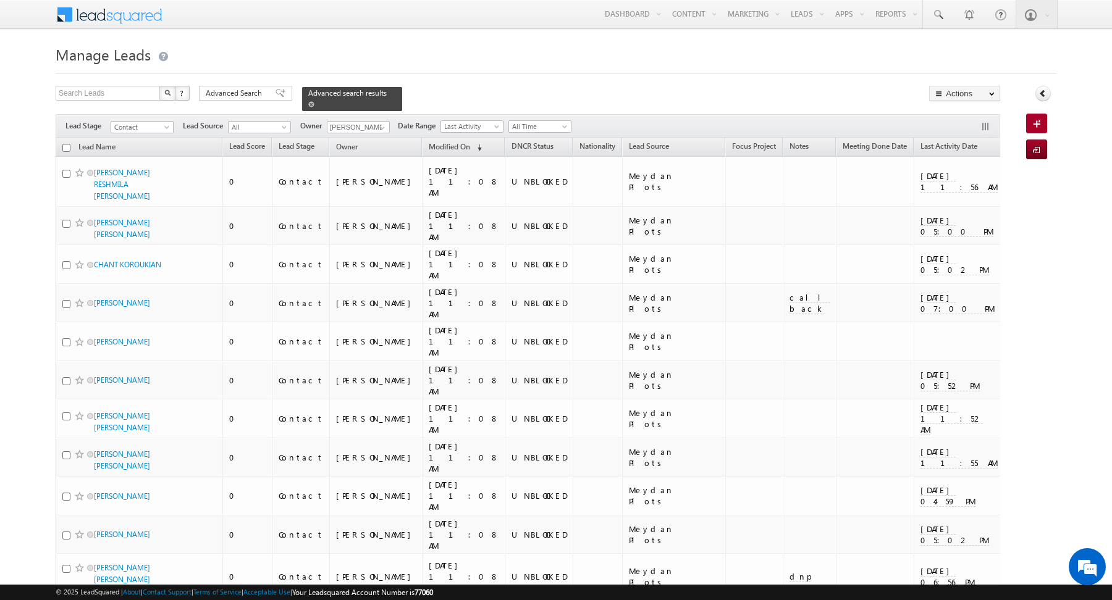
click at [308, 104] on span at bounding box center [311, 104] width 6 height 6
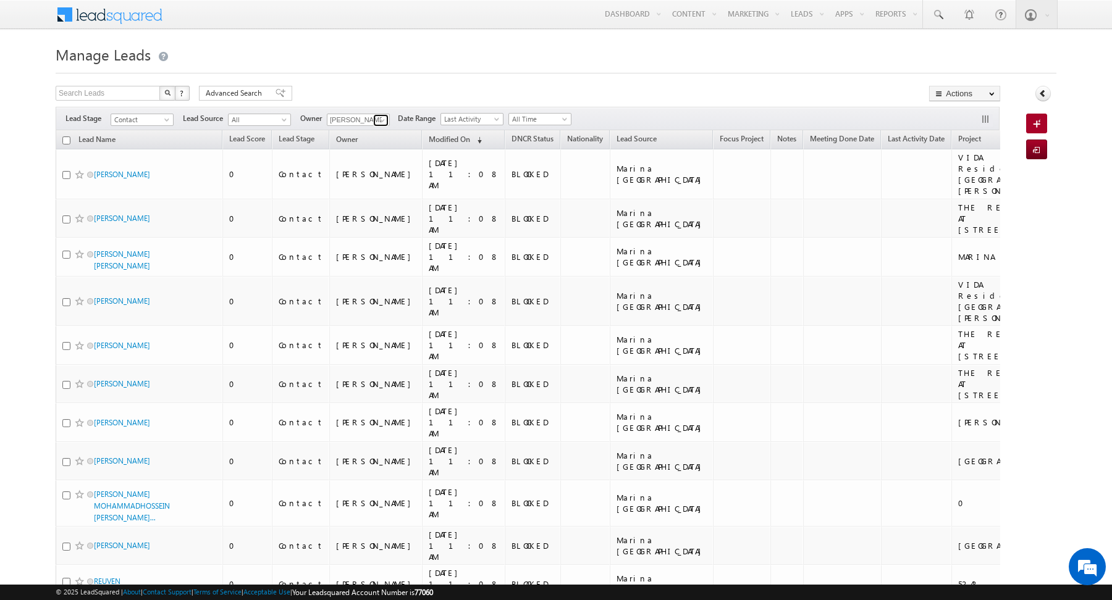
click at [374, 121] on link at bounding box center [380, 120] width 15 height 12
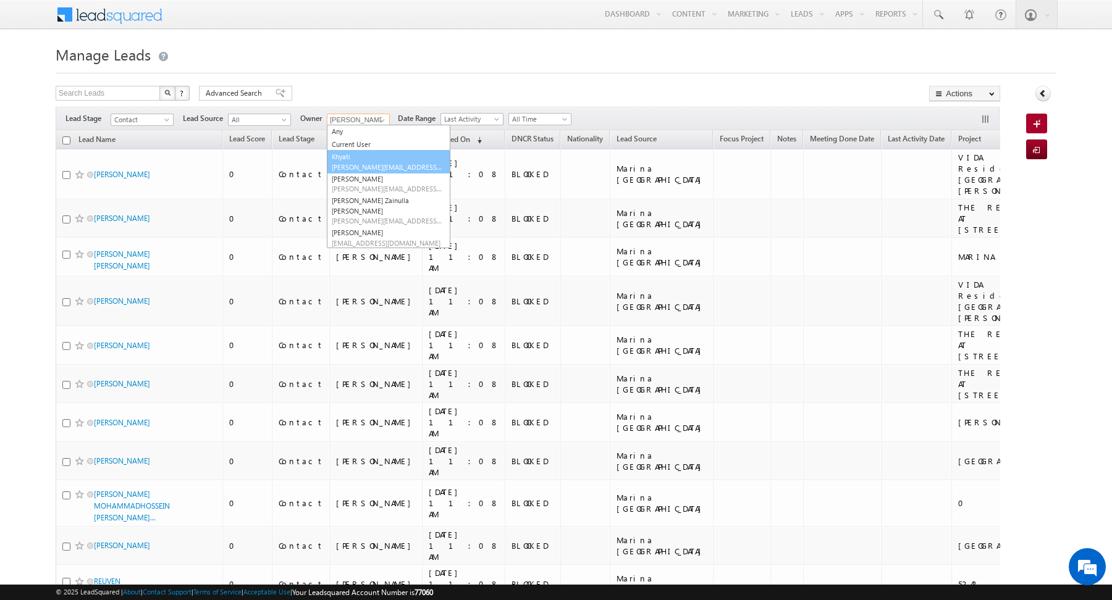
click at [372, 157] on link "Khyati Khyati@indglobal.ae" at bounding box center [389, 161] width 124 height 23
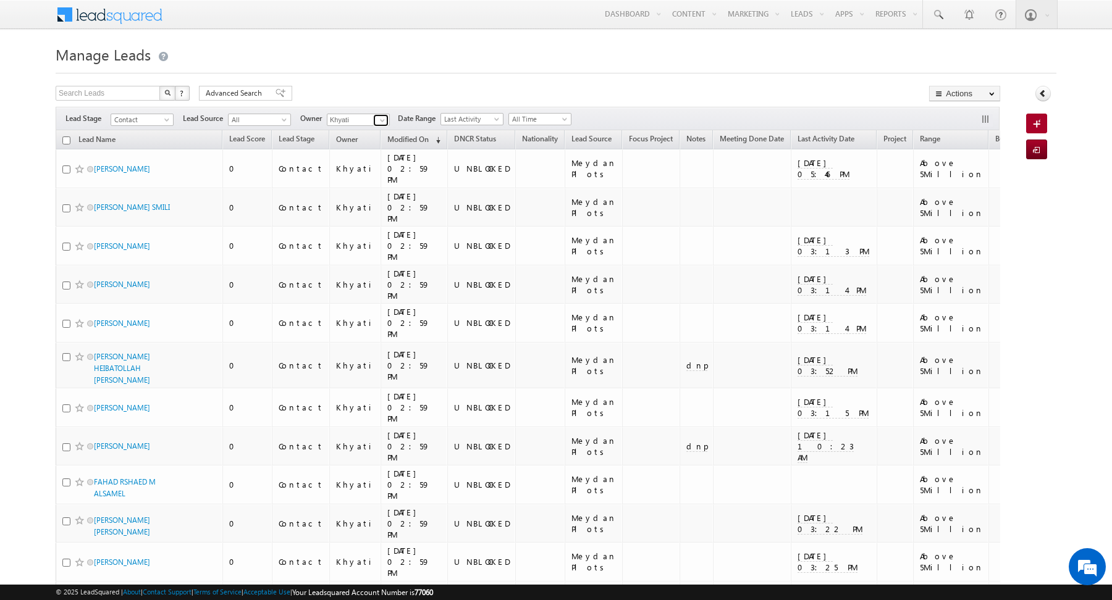
click at [381, 122] on span at bounding box center [382, 121] width 10 height 10
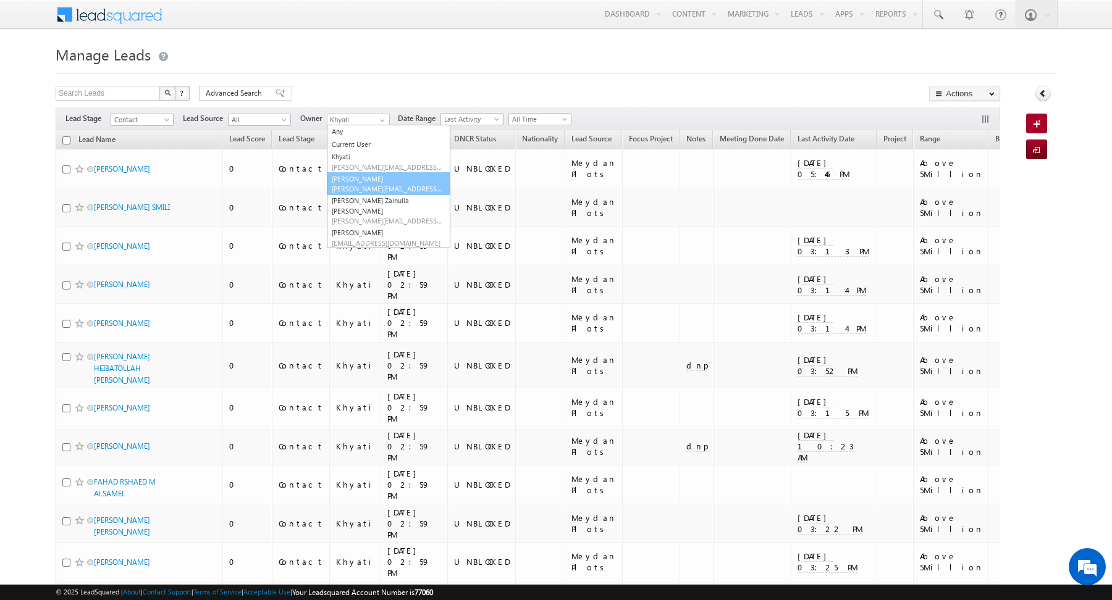
click at [384, 185] on span "mohammad.irfan@indglobal.ae" at bounding box center [387, 188] width 111 height 9
type input "[PERSON_NAME]"
